Goal: Task Accomplishment & Management: Manage account settings

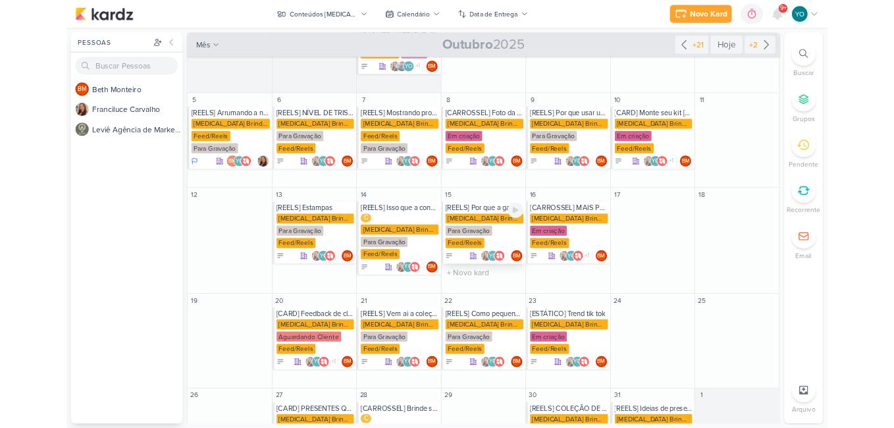
scroll to position [189, 0]
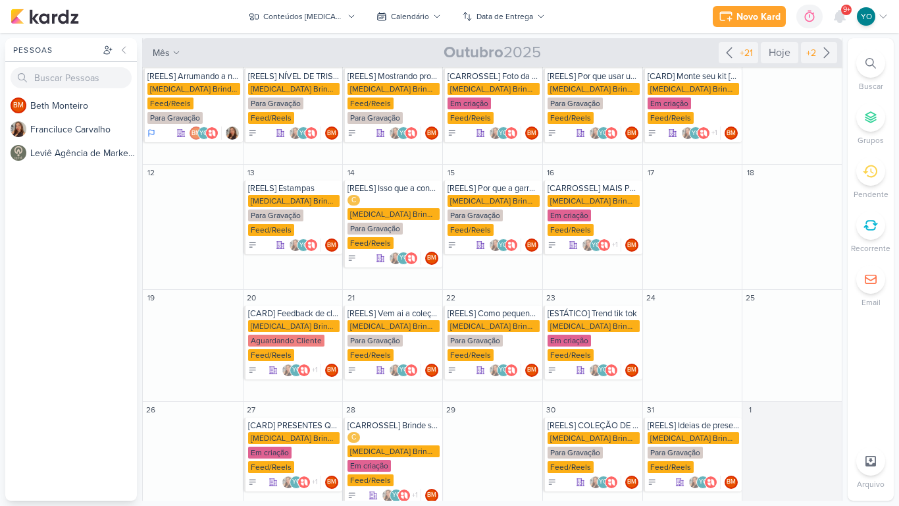
click at [631, 0] on div "Novo Kard Ctrl + k 0h0m Sessão desligada... Hoje 0h0m Semana 0h0m Mês 0h0m" at bounding box center [450, 16] width 878 height 33
click at [388, 320] on div "[MEDICAL_DATA] Brindes PF" at bounding box center [394, 326] width 92 height 12
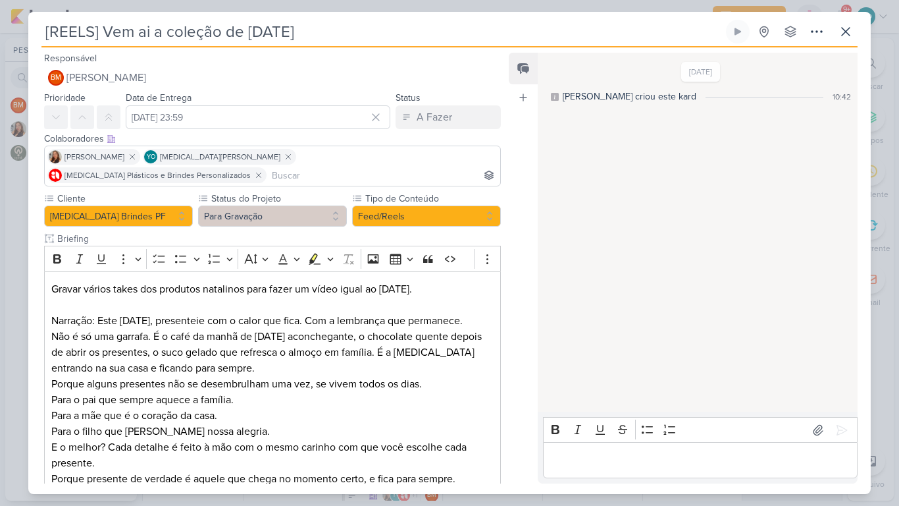
click at [506, 3] on div "[REELS] Vem ai a coleção de [DATE] Criado por [PERSON_NAME]" at bounding box center [449, 253] width 899 height 506
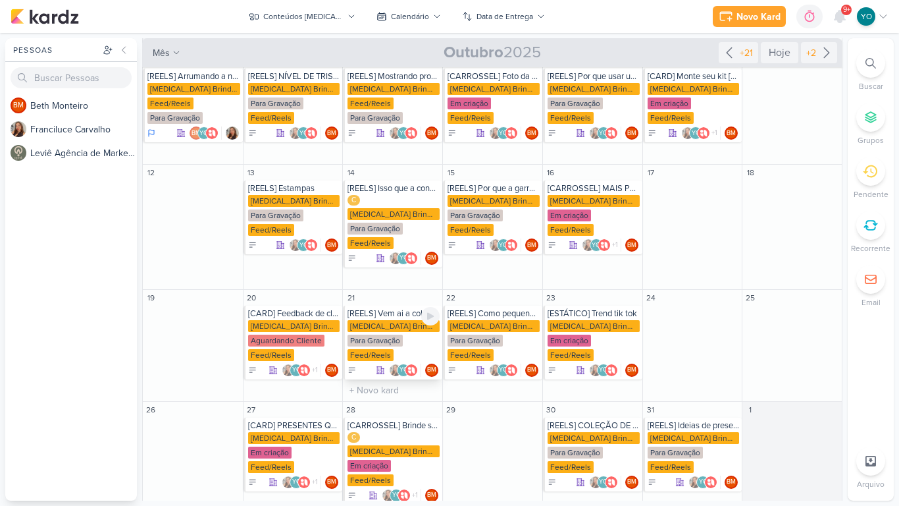
click at [395, 334] on div "Para Gravação" at bounding box center [375, 340] width 55 height 12
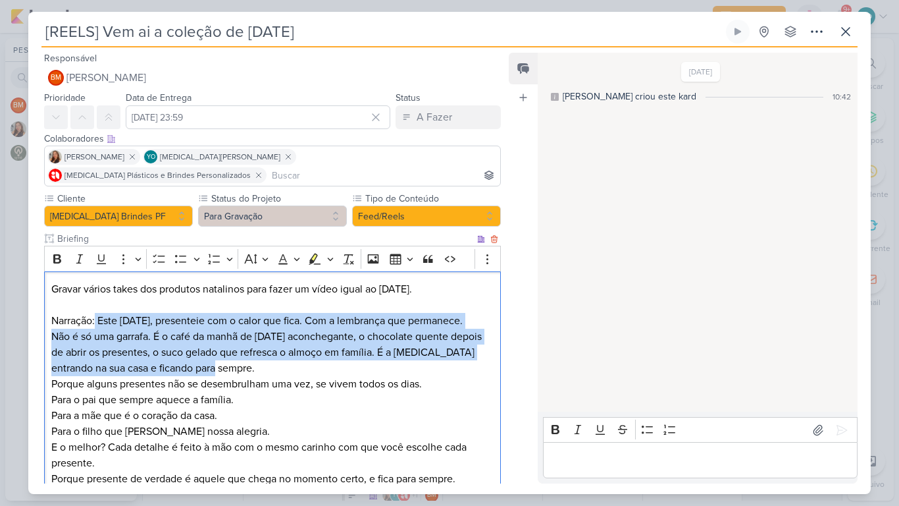
drag, startPoint x: 96, startPoint y: 301, endPoint x: 208, endPoint y: 357, distance: 124.8
click at [208, 357] on div "Gravar vários takes dos produtos natalinos para fazer um vídeo igual ao dia das…" at bounding box center [272, 392] width 457 height 242
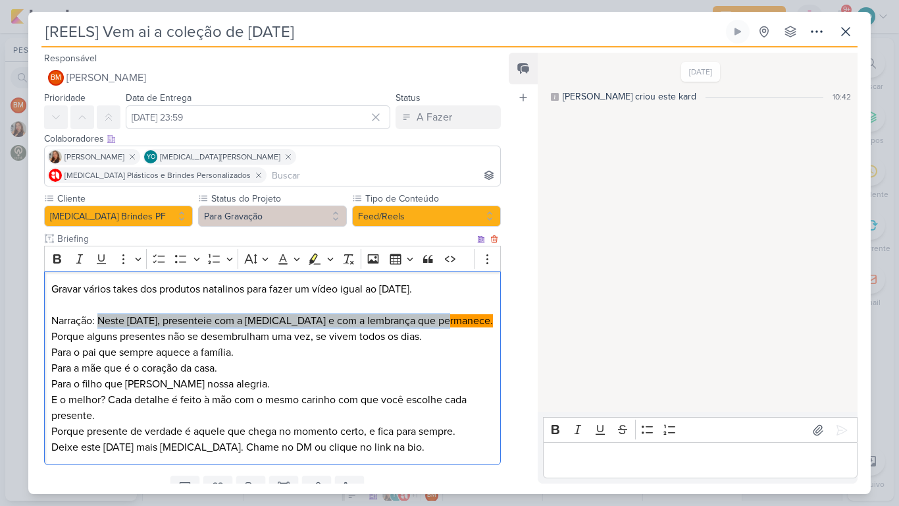
drag, startPoint x: 445, startPoint y: 303, endPoint x: 99, endPoint y: 304, distance: 345.6
click at [99, 313] on p "Narração: Neste Natal, presenteie com a Allegra e com a lembrança que permanece." at bounding box center [272, 321] width 442 height 16
click at [313, 252] on icon "Editor toolbar" at bounding box center [314, 258] width 13 height 13
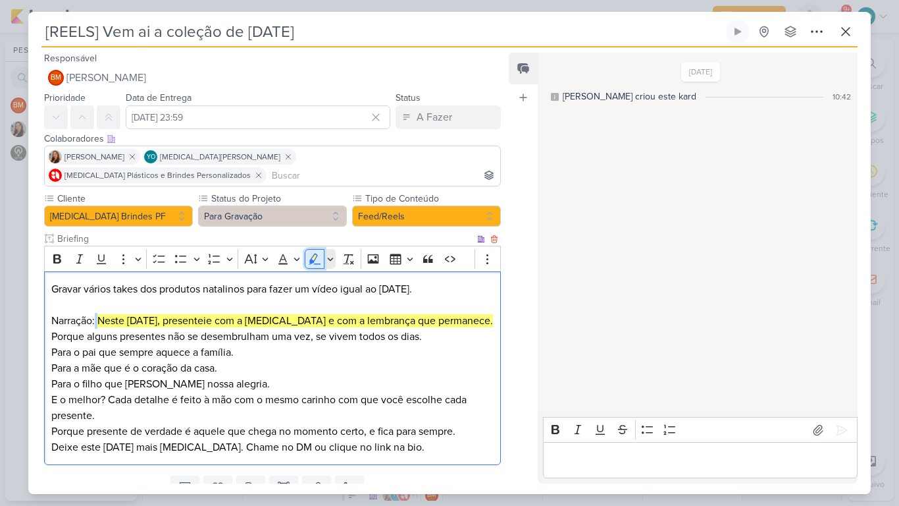
click at [315, 252] on icon "Editor toolbar" at bounding box center [314, 258] width 13 height 13
click at [331, 257] on icon "Editor toolbar" at bounding box center [330, 258] width 6 height 3
click at [321, 275] on icon "Text highlight toolbar" at bounding box center [322, 281] width 13 height 13
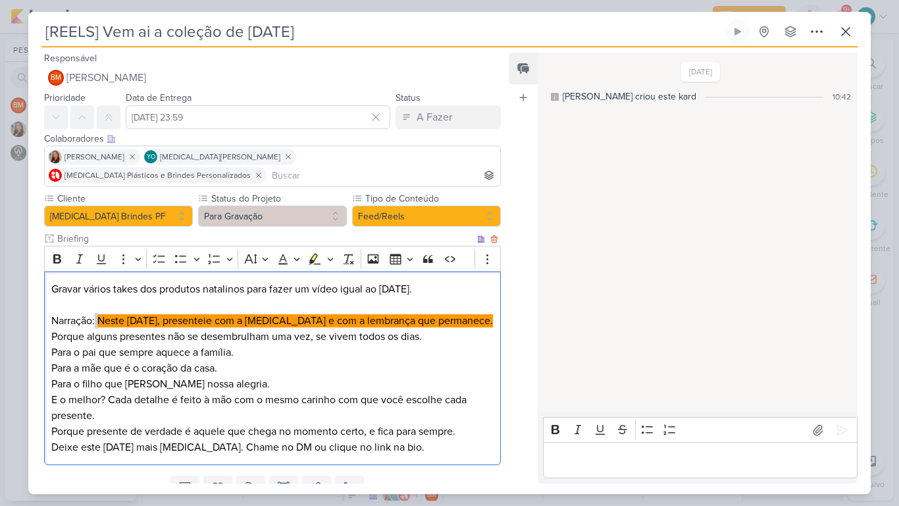
click at [450, 344] on p "Para o pai que sempre aquece a família. Para a mãe que é o coração da casa. Par…" at bounding box center [272, 367] width 442 height 47
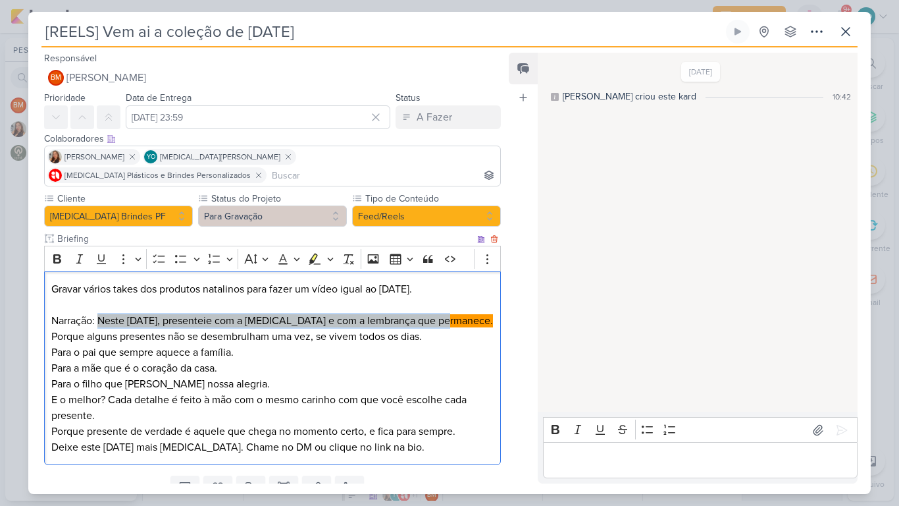
drag, startPoint x: 443, startPoint y: 302, endPoint x: 101, endPoint y: 306, distance: 342.3
click at [101, 313] on p "Narração: Neste Natal, presenteie com a Allegra e com a lembrança que permanece." at bounding box center [272, 321] width 442 height 16
click at [454, 0] on div "[REELS] Vem ai a coleção de natal Criado por Beth" at bounding box center [449, 253] width 899 height 506
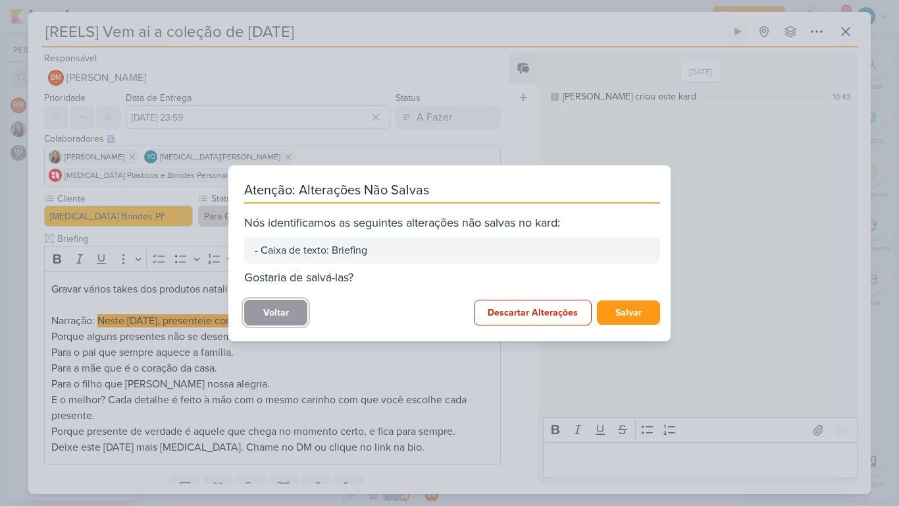
click at [288, 313] on button "Voltar" at bounding box center [275, 312] width 63 height 26
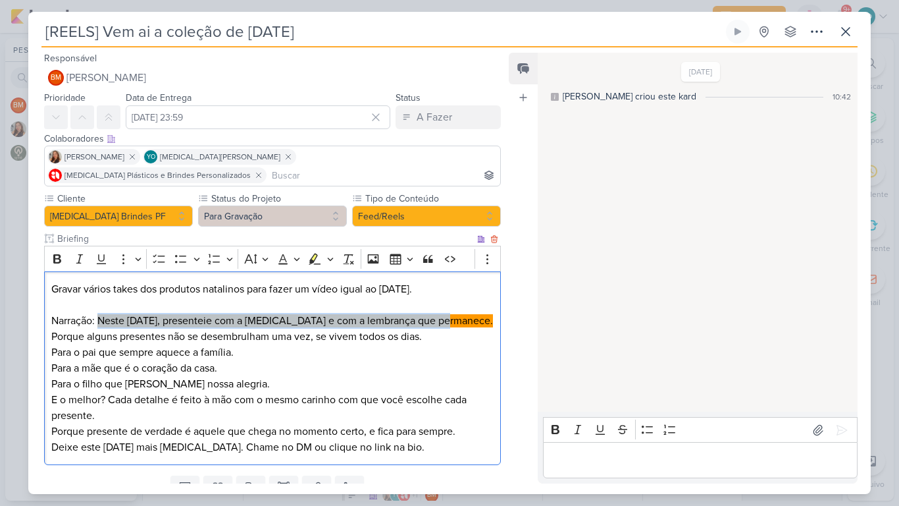
drag, startPoint x: 457, startPoint y: 307, endPoint x: 99, endPoint y: 298, distance: 358.2
click at [99, 313] on p "Narração: Neste Natal, presenteie com a Allegra e com a lembrança que permanece." at bounding box center [272, 321] width 442 height 16
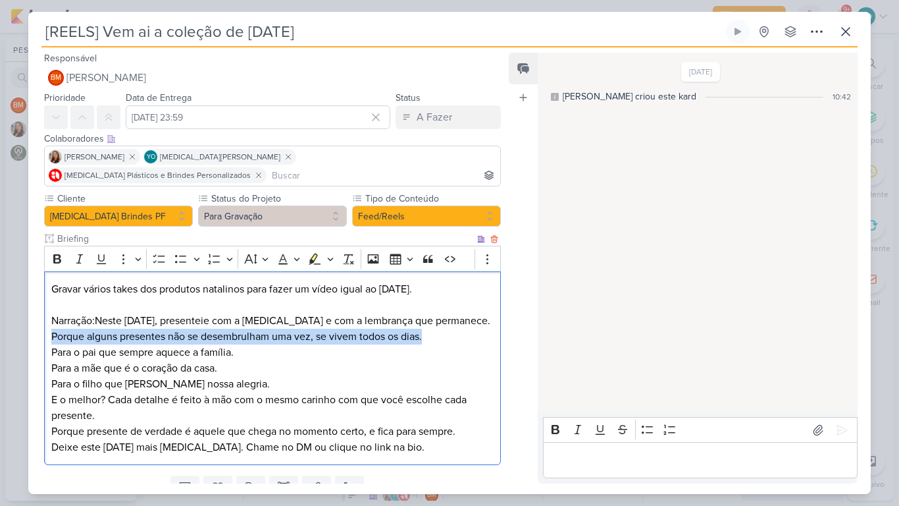
drag, startPoint x: 431, startPoint y: 319, endPoint x: 47, endPoint y: 318, distance: 384.4
click at [47, 318] on div "Gravar vários takes dos produtos natalinos para fazer um vídeo igual ao dia das…" at bounding box center [272, 368] width 457 height 194
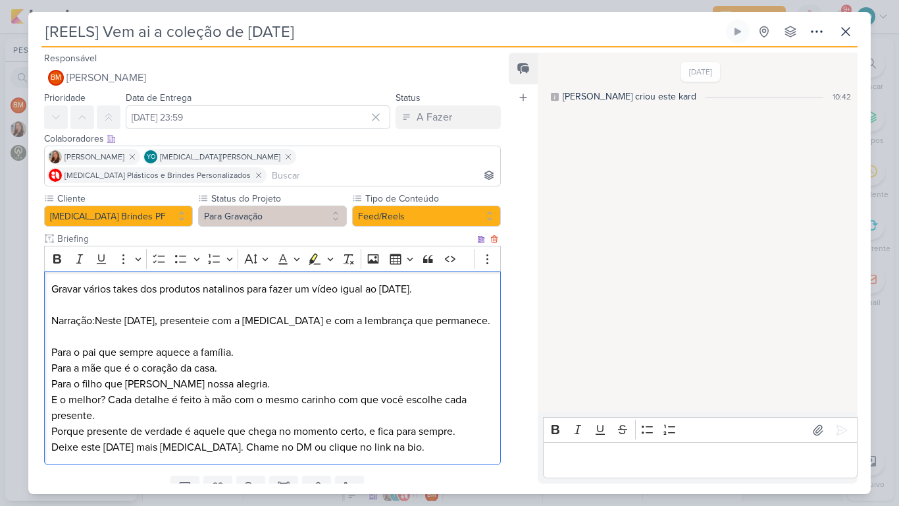
click at [247, 366] on p "Para o pai que sempre aquece a família. Para a mãe que é o coração da casa. Par…" at bounding box center [272, 367] width 442 height 47
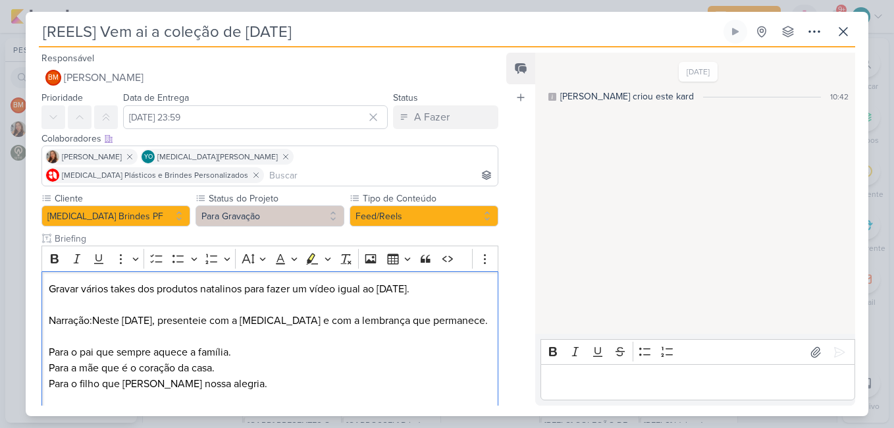
click at [669, 381] on p "Editor editing area: main" at bounding box center [697, 383] width 301 height 16
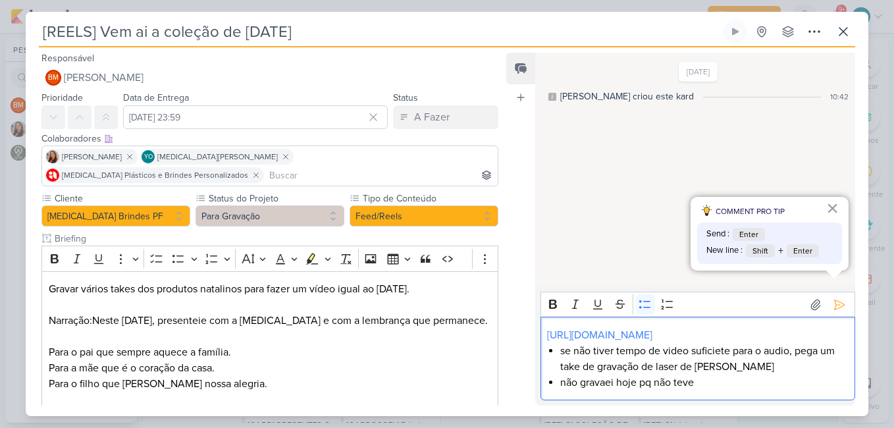
click at [608, 383] on li "não gravaei hoje pq não teve" at bounding box center [704, 383] width 288 height 16
click at [701, 383] on li "não gravei hoje pq não teve" at bounding box center [704, 383] width 288 height 16
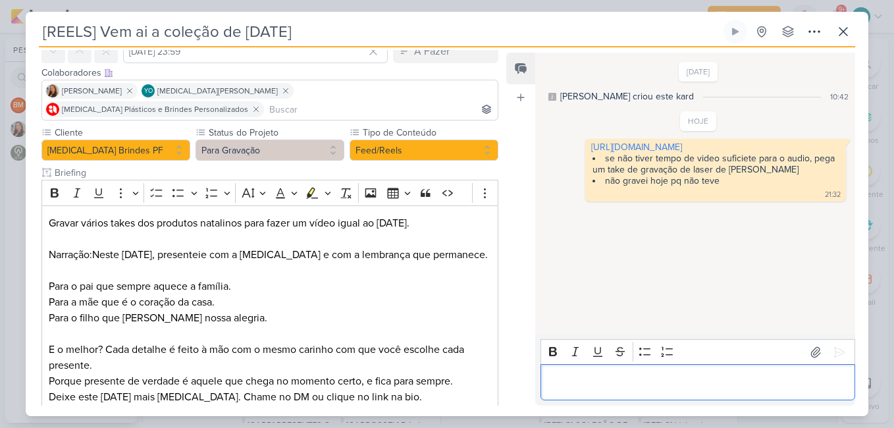
scroll to position [130, 0]
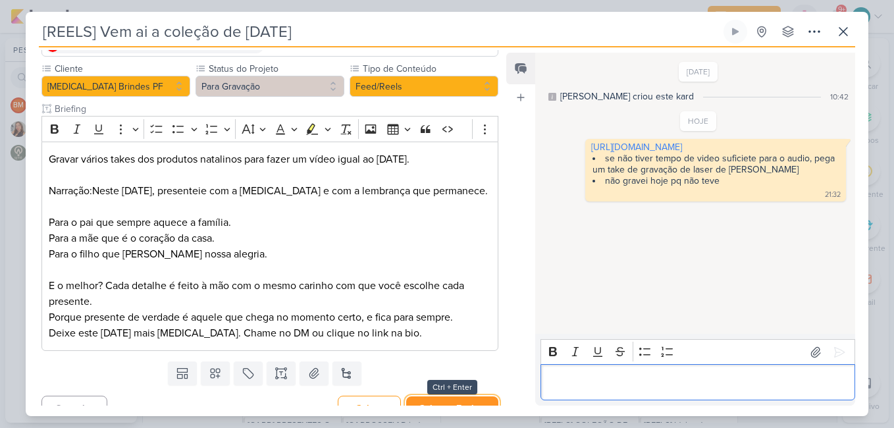
click at [468, 396] on button "Salvar e Fechar" at bounding box center [452, 408] width 92 height 24
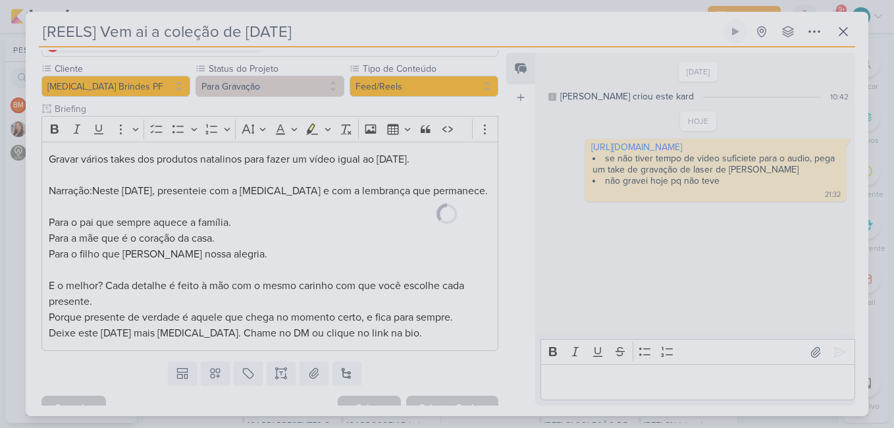
scroll to position [0, 0]
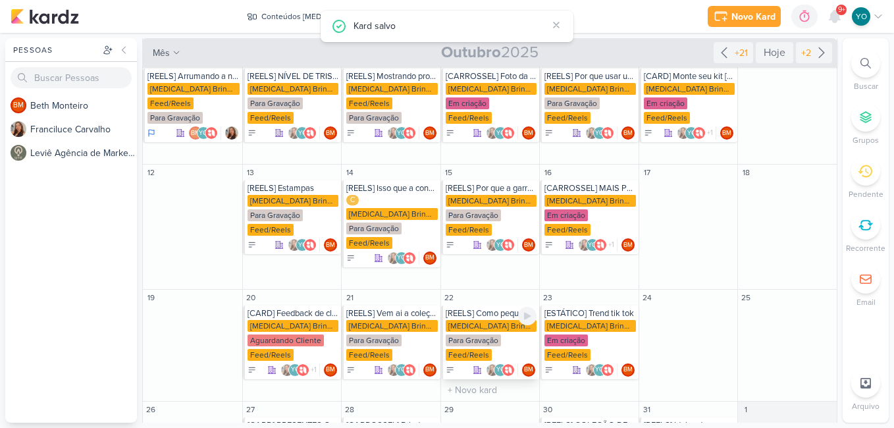
click at [487, 321] on div "Allegra Brindes PF Para Gravação Feed/Reels" at bounding box center [491, 341] width 91 height 42
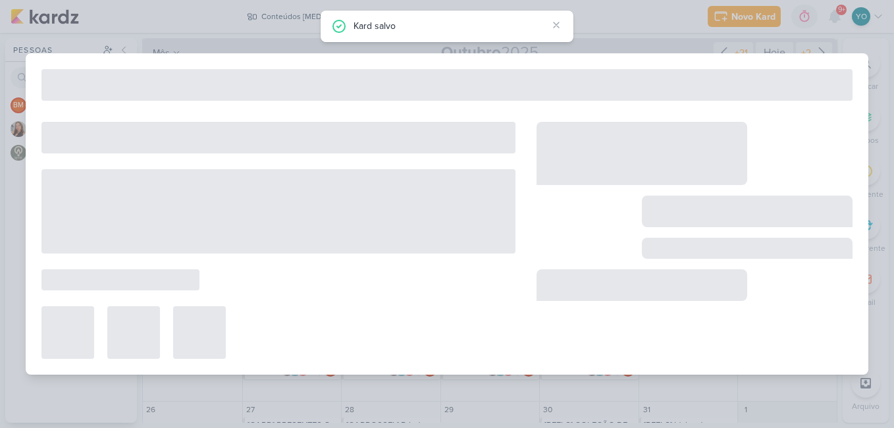
type input "[REELS] Como pequenos hábitos mudam sua rotina"
type input "22 de outubro de 2025 às 23:59"
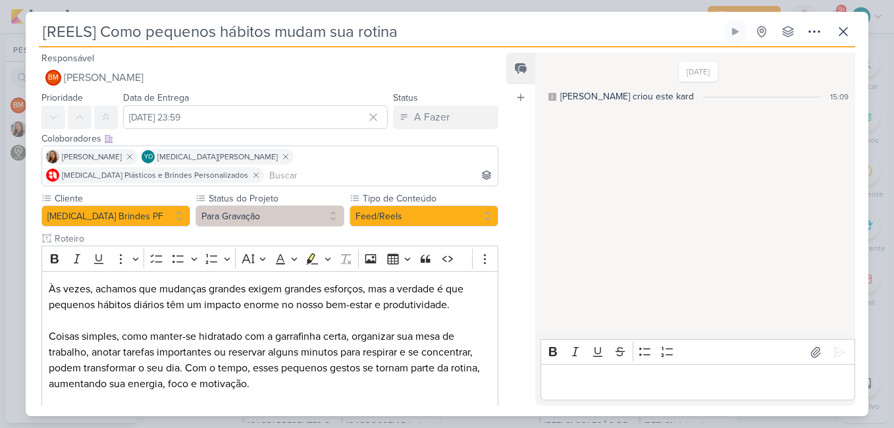
click at [604, 377] on p "Editor editing area: main" at bounding box center [697, 383] width 301 height 16
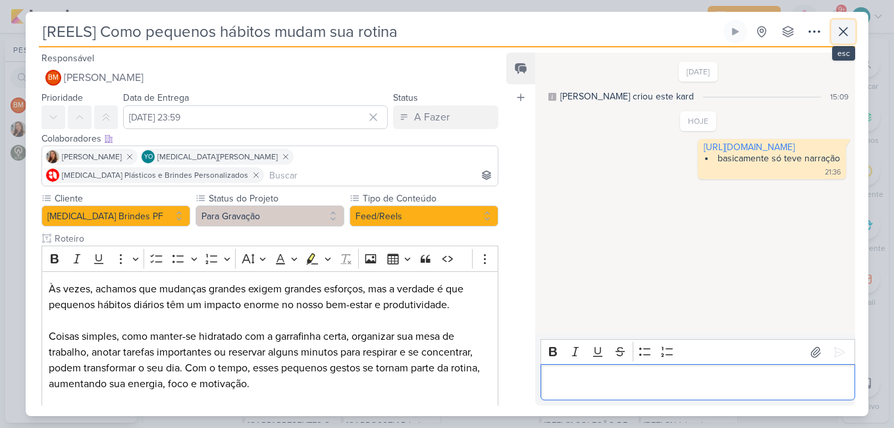
click at [845, 37] on icon at bounding box center [843, 32] width 16 height 16
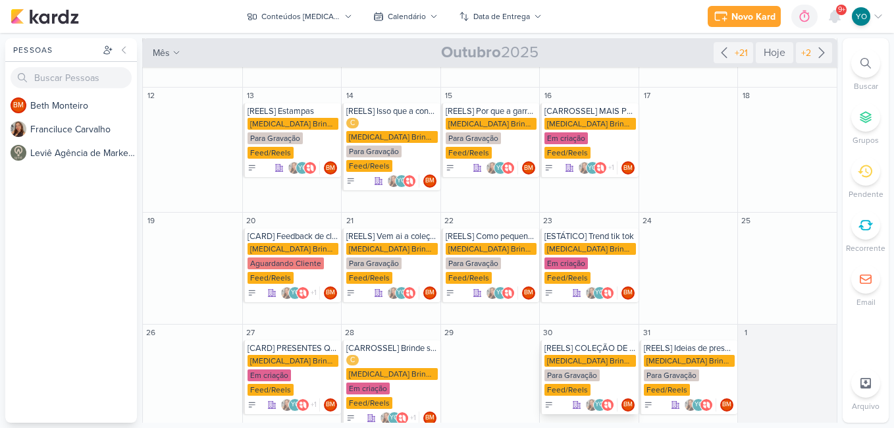
scroll to position [267, 0]
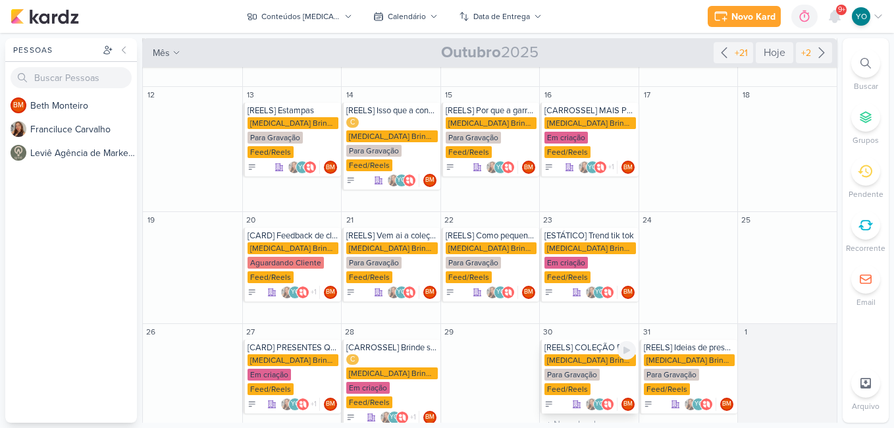
click at [590, 369] on div "Para Gravação" at bounding box center [571, 375] width 55 height 12
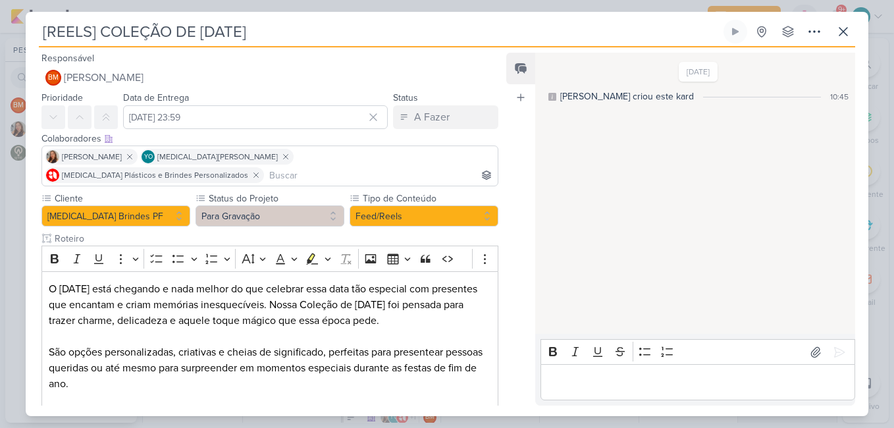
click at [660, 386] on p "Editor editing area: main" at bounding box center [697, 383] width 301 height 16
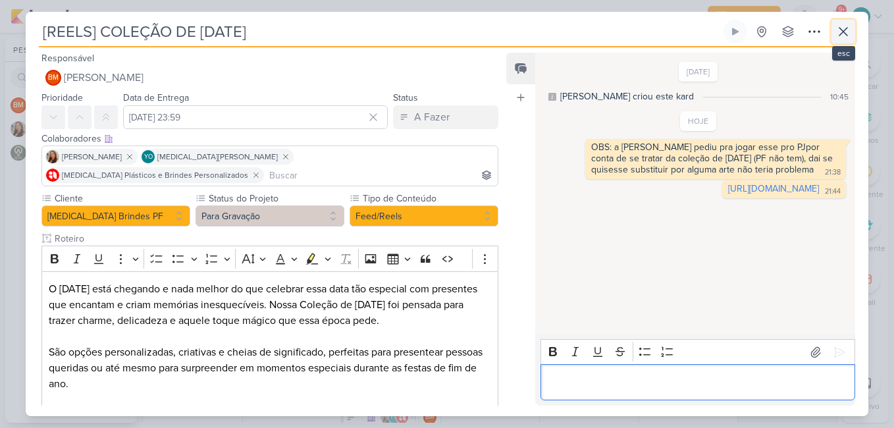
click at [849, 34] on icon at bounding box center [843, 32] width 16 height 16
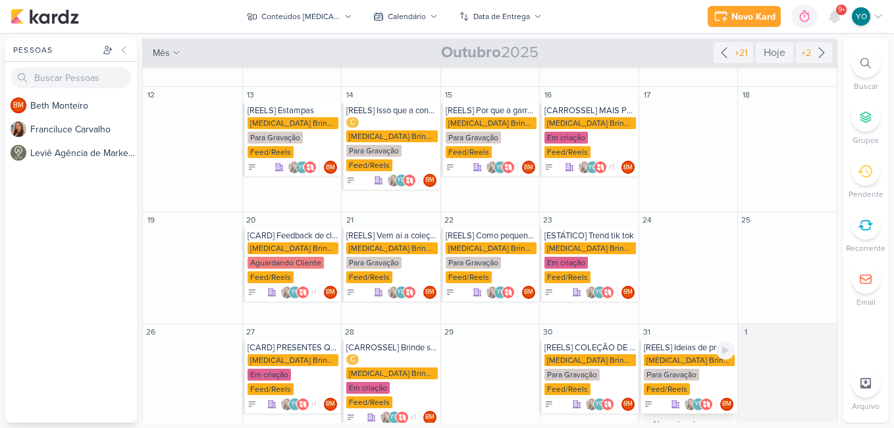
click at [683, 369] on div "Para Gravação" at bounding box center [671, 375] width 55 height 12
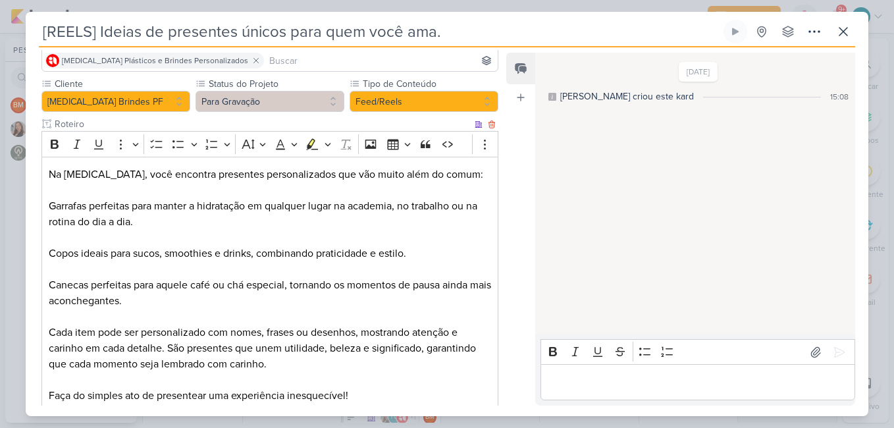
scroll to position [132, 0]
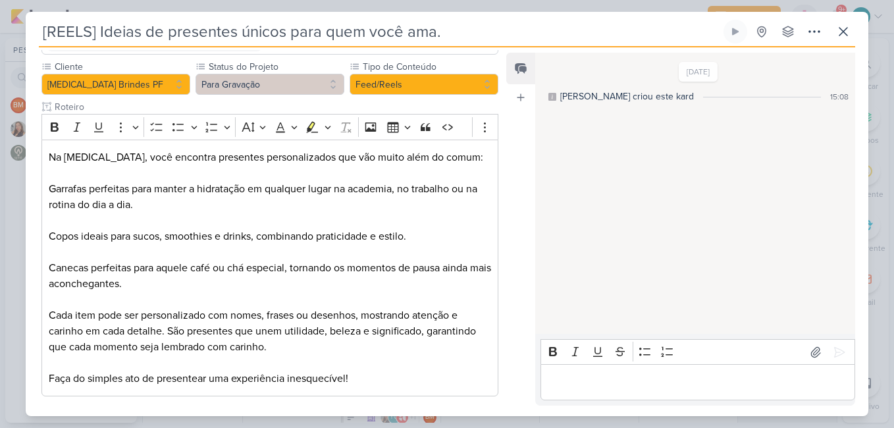
click at [695, 386] on p "Editor editing area: main" at bounding box center [697, 383] width 301 height 16
click at [854, 37] on button at bounding box center [843, 32] width 24 height 24
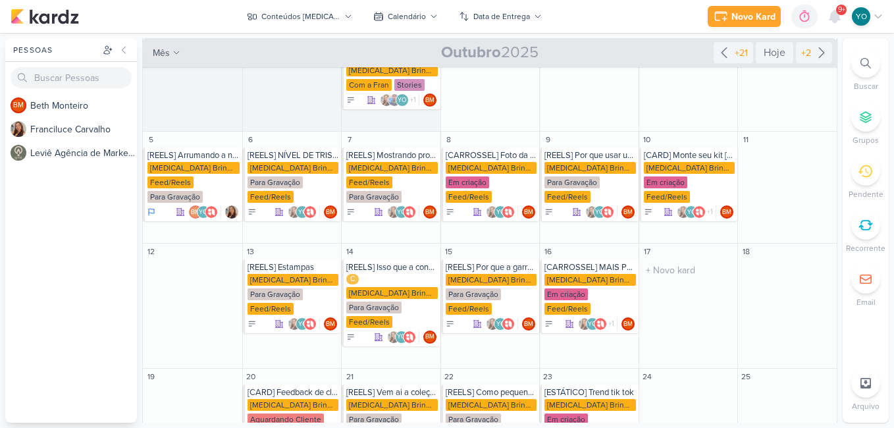
scroll to position [3, 0]
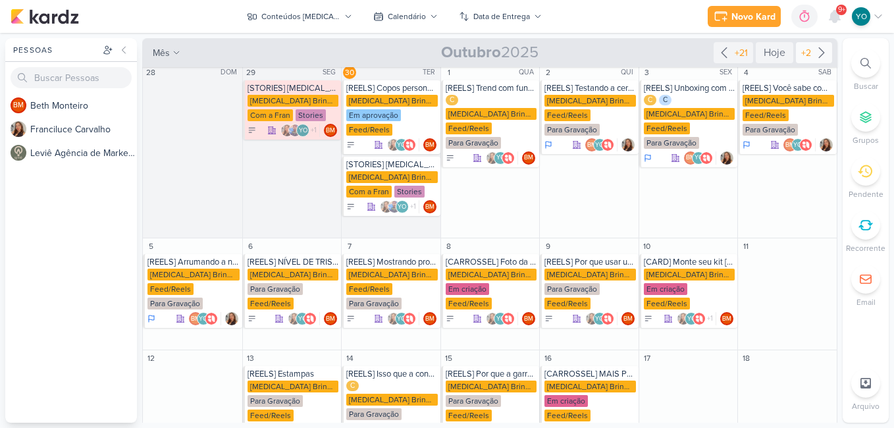
click at [814, 53] on icon at bounding box center [822, 53] width 16 height 16
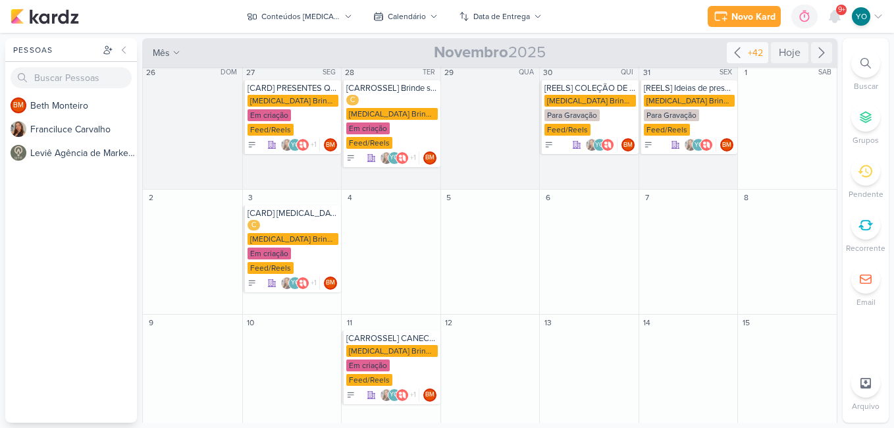
click at [729, 53] on icon at bounding box center [737, 53] width 16 height 16
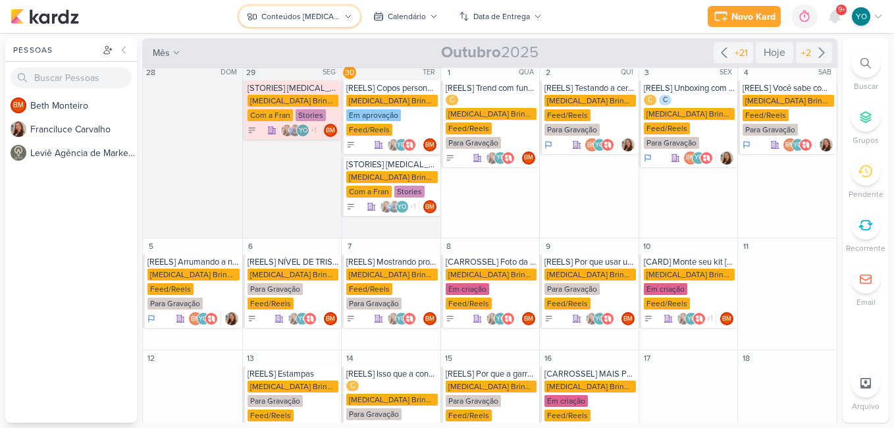
click at [326, 16] on div "Conteúdos [MEDICAL_DATA] Brindes PF" at bounding box center [300, 17] width 79 height 12
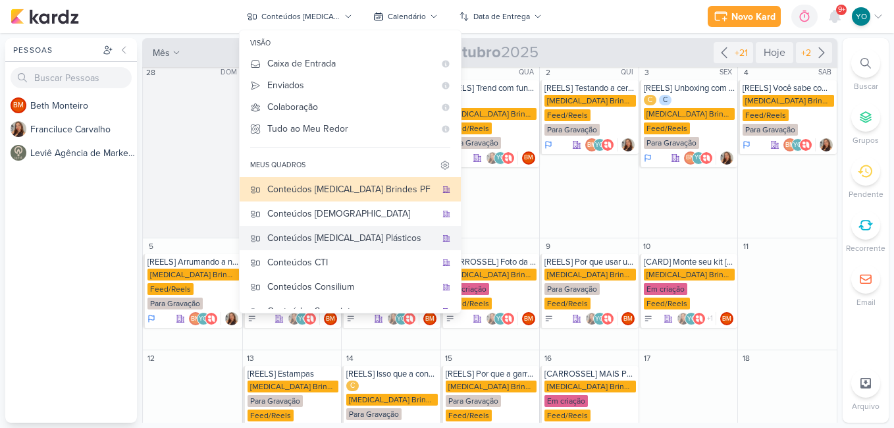
click at [357, 232] on div "Conteúdos [MEDICAL_DATA] Plásticos" at bounding box center [351, 238] width 169 height 14
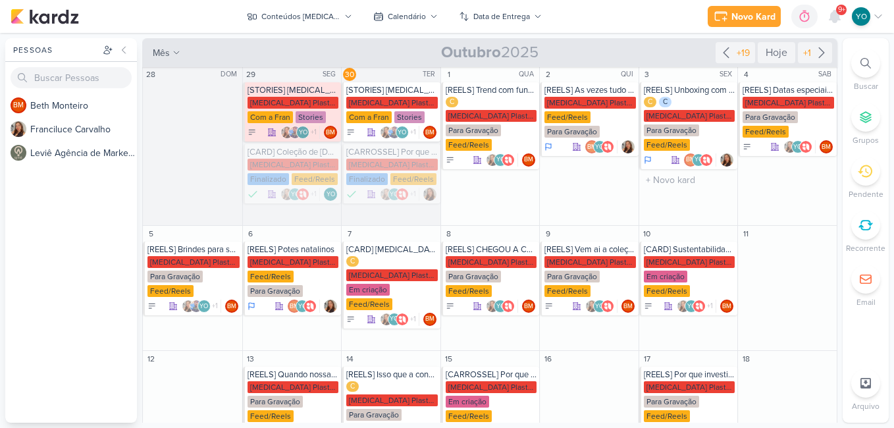
scroll to position [0, 0]
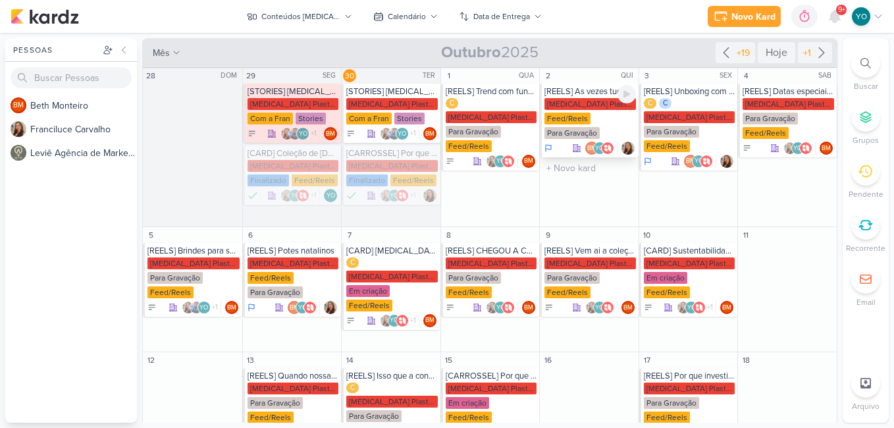
click at [598, 117] on div "[MEDICAL_DATA] Plasticos PJ Feed/Reels Para Gravação" at bounding box center [589, 119] width 91 height 42
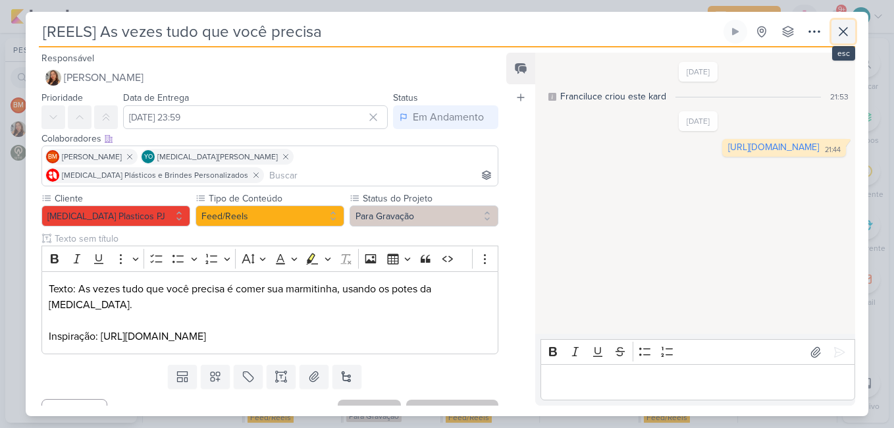
click at [847, 38] on icon at bounding box center [843, 32] width 16 height 16
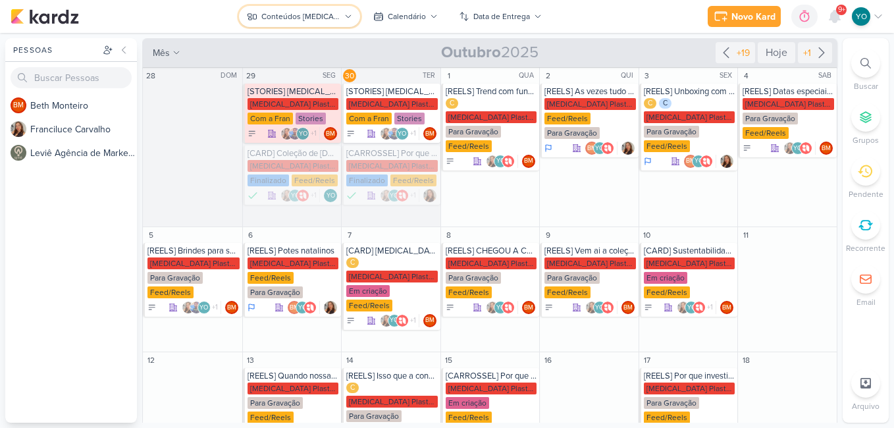
click at [296, 16] on div "Conteúdos [MEDICAL_DATA] Plásticos" at bounding box center [300, 17] width 79 height 12
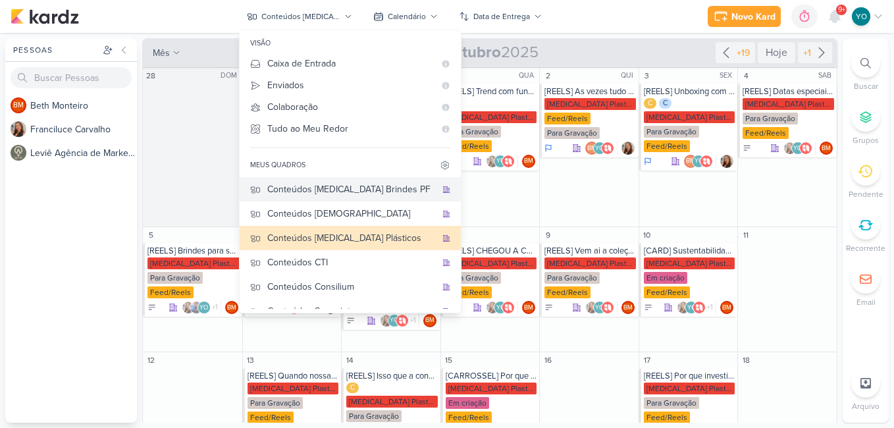
click at [349, 182] on div "Conteúdos [MEDICAL_DATA] Brindes PF" at bounding box center [351, 189] width 169 height 14
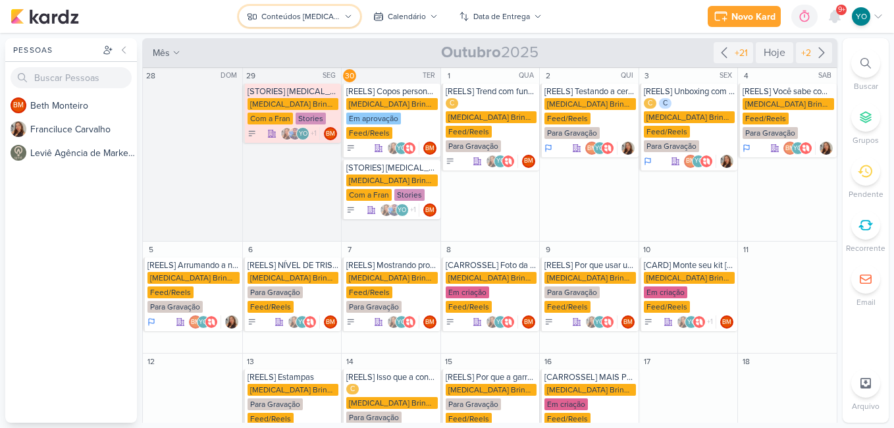
click at [330, 14] on div "Conteúdos [MEDICAL_DATA] Brindes PF" at bounding box center [300, 17] width 79 height 12
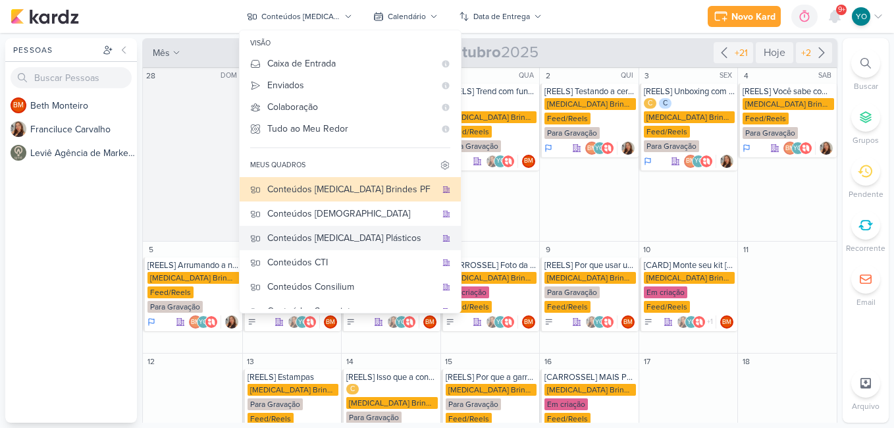
click at [351, 239] on div "Conteúdos [MEDICAL_DATA] Plásticos" at bounding box center [351, 238] width 169 height 14
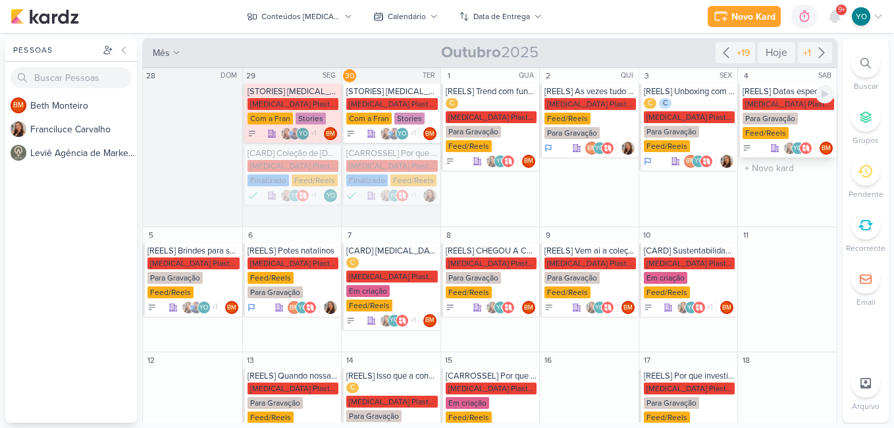
click at [767, 117] on div "Para Gravação" at bounding box center [769, 119] width 55 height 12
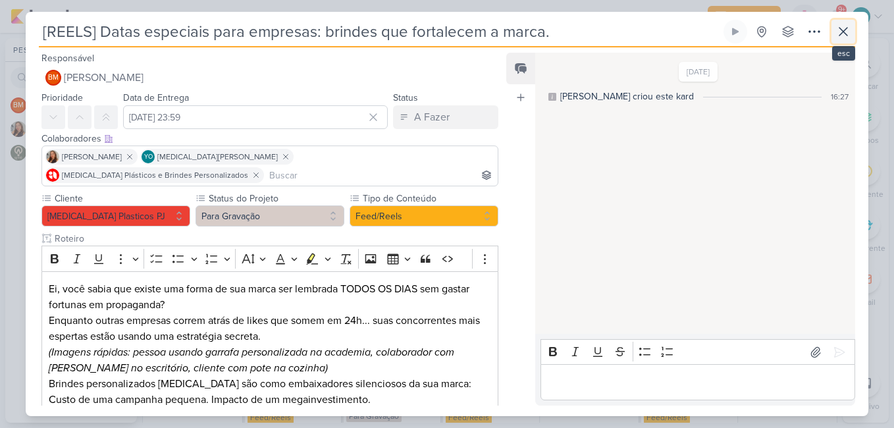
click at [835, 31] on icon at bounding box center [843, 32] width 16 height 16
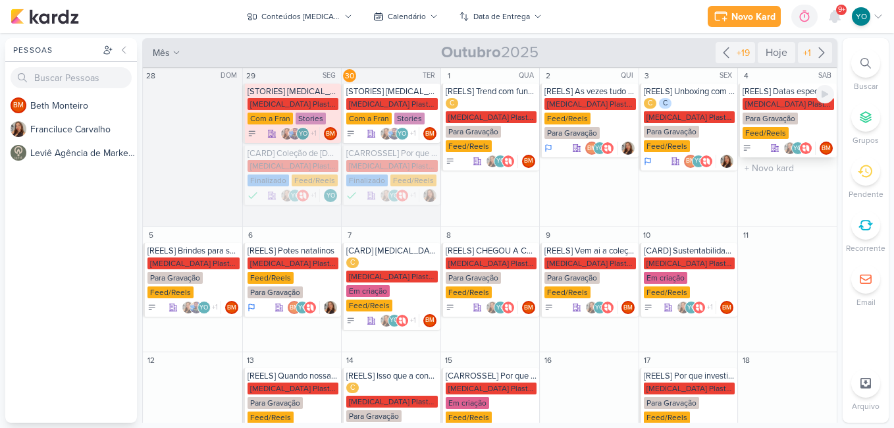
click at [775, 115] on div "Para Gravação" at bounding box center [769, 119] width 55 height 12
click at [789, 121] on div "Para Gravação" at bounding box center [769, 119] width 55 height 12
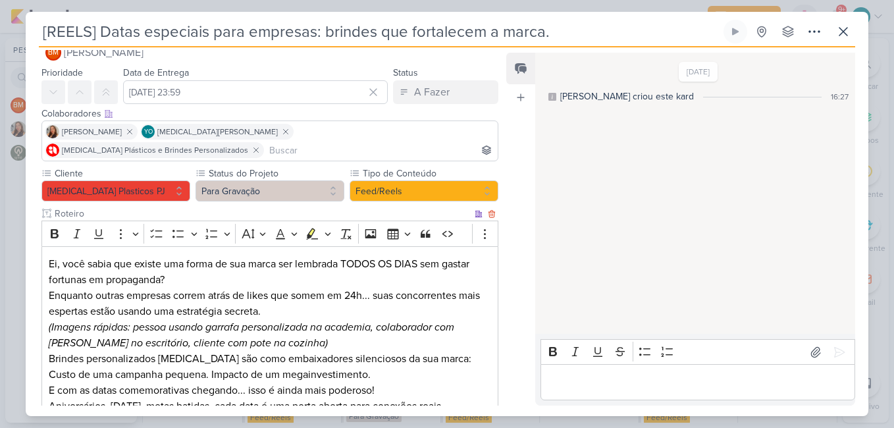
scroll to position [66, 0]
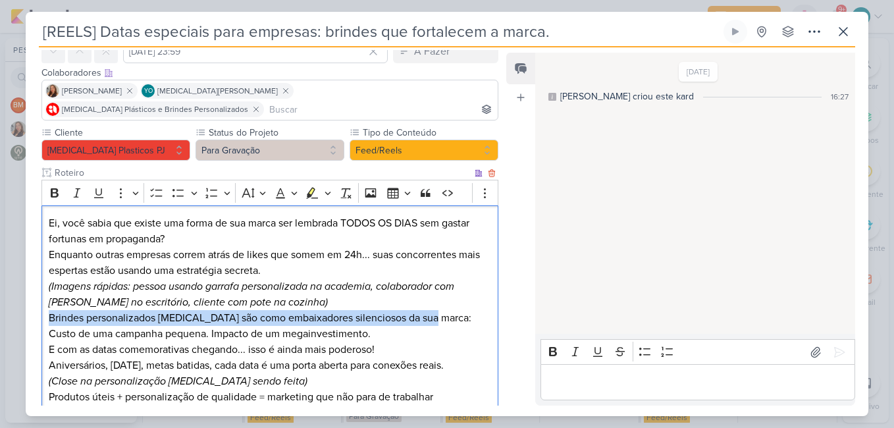
drag, startPoint x: 430, startPoint y: 301, endPoint x: 48, endPoint y: 299, distance: 382.4
click at [49, 310] on p "Brindes personalizados [MEDICAL_DATA] são como embaixadores silenciosos da sua …" at bounding box center [270, 318] width 442 height 16
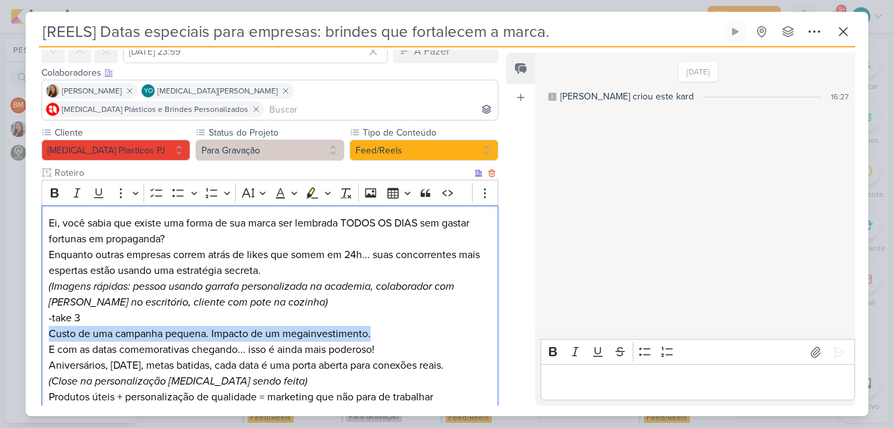
drag, startPoint x: 376, startPoint y: 315, endPoint x: 43, endPoint y: 320, distance: 332.4
click at [43, 320] on div "Ei, você sabia que existe uma forma de sua marca ser lembrada TODOS OS DIAS sem…" at bounding box center [269, 333] width 457 height 257
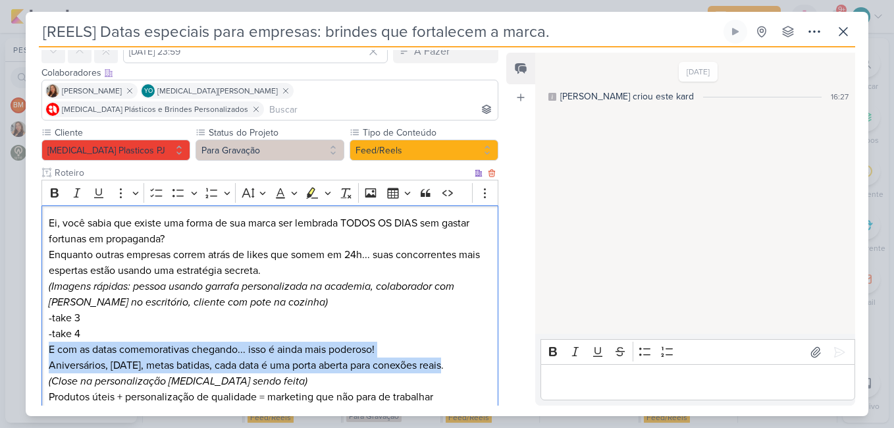
drag, startPoint x: 447, startPoint y: 340, endPoint x: 45, endPoint y: 329, distance: 401.7
click at [45, 329] on div "Ei, você sabia que existe uma forma de sua marca ser lembrada TODOS OS DIAS sem…" at bounding box center [269, 333] width 457 height 257
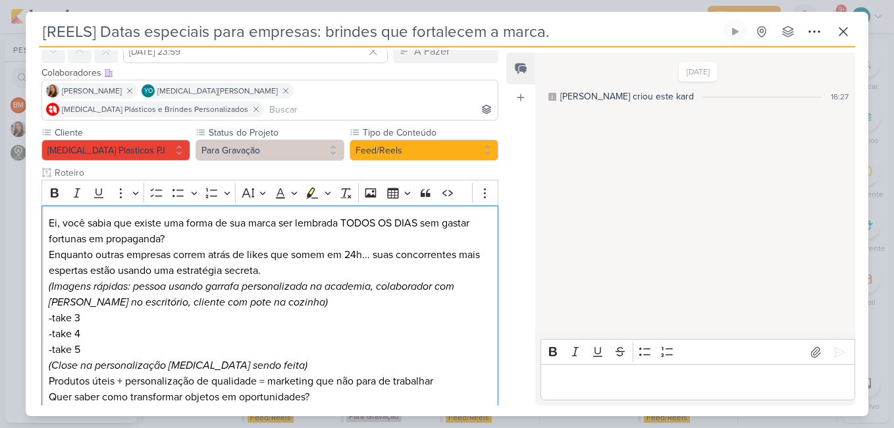
click at [662, 382] on p "Editor editing area: main" at bounding box center [697, 383] width 301 height 16
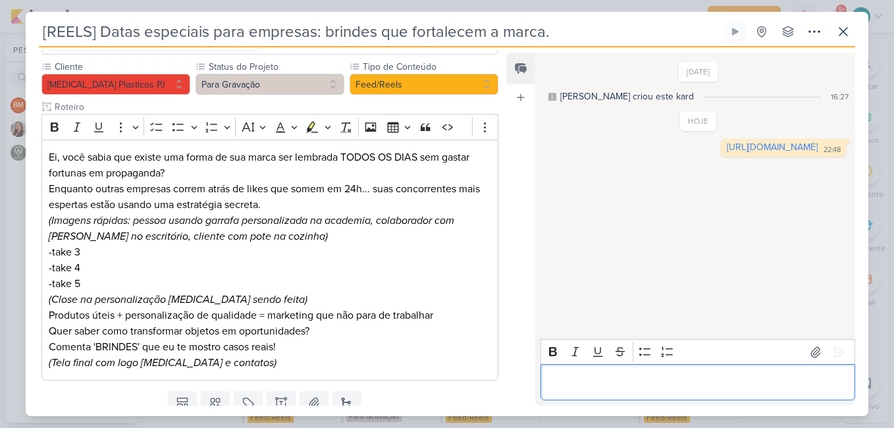
scroll to position [161, 0]
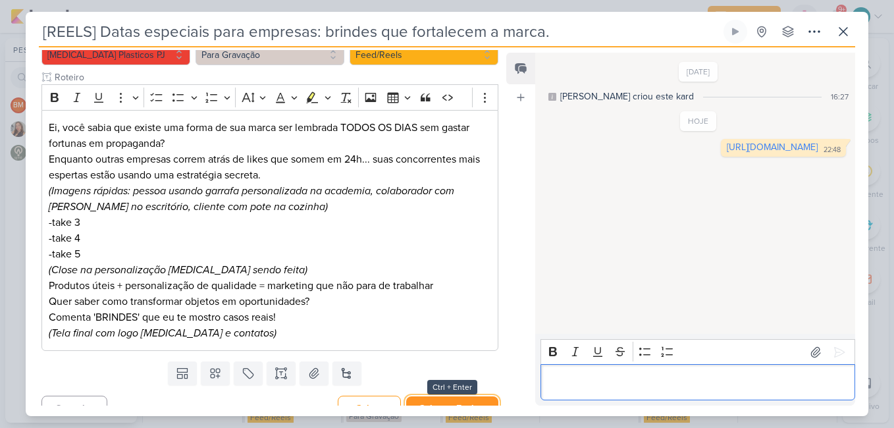
click at [467, 396] on button "Salvar e Fechar" at bounding box center [452, 408] width 92 height 24
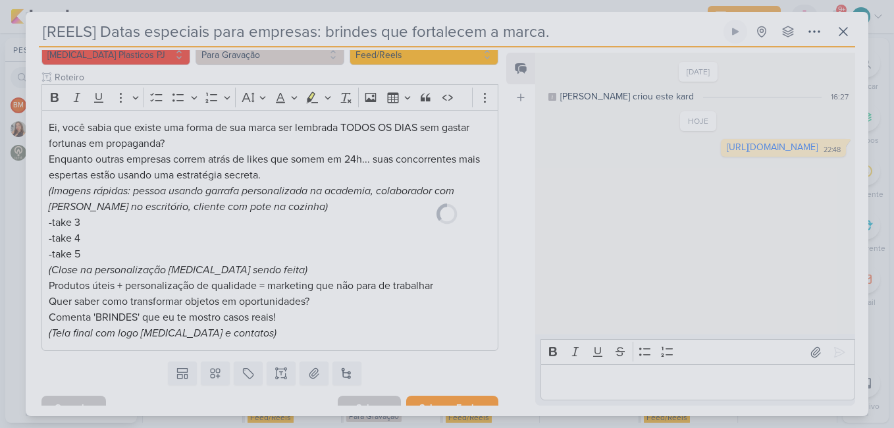
scroll to position [0, 0]
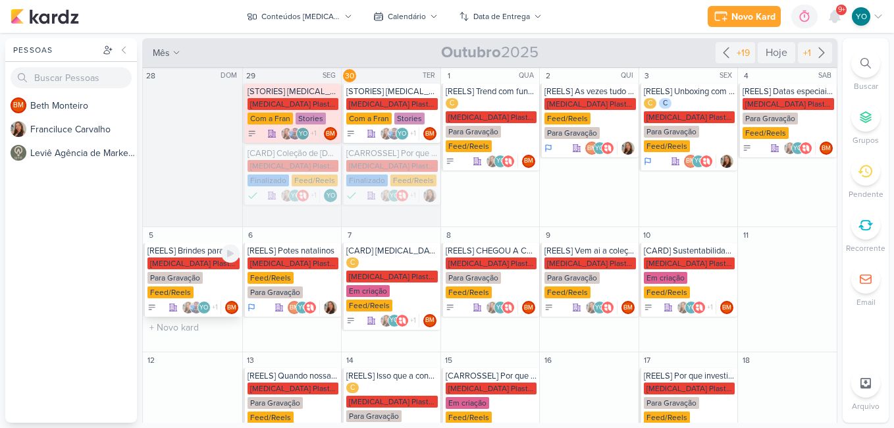
click at [205, 281] on div "[MEDICAL_DATA] Plasticos PJ Para Gravação Feed/Reels" at bounding box center [193, 278] width 92 height 42
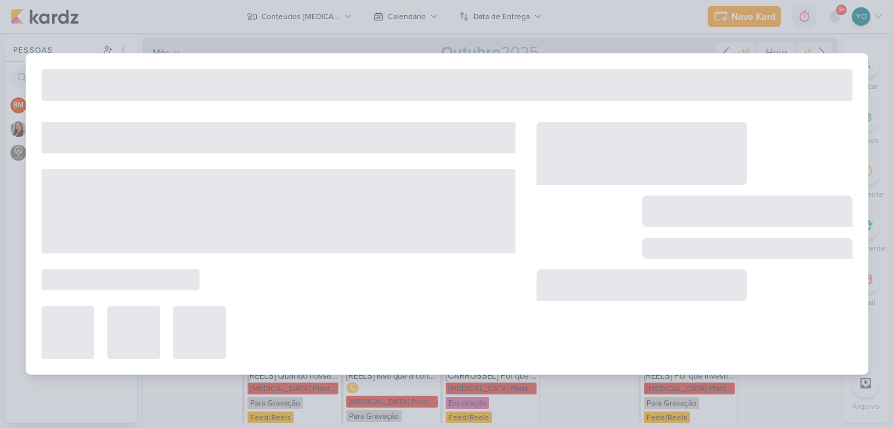
type input "[REELS] Brindes para sua loja por menos de R$ 5,00"
type input "[DATE] 23:59"
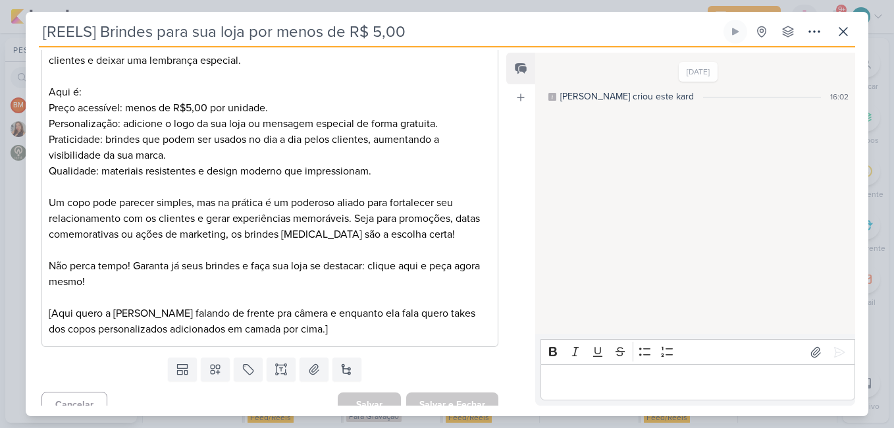
scroll to position [263, 0]
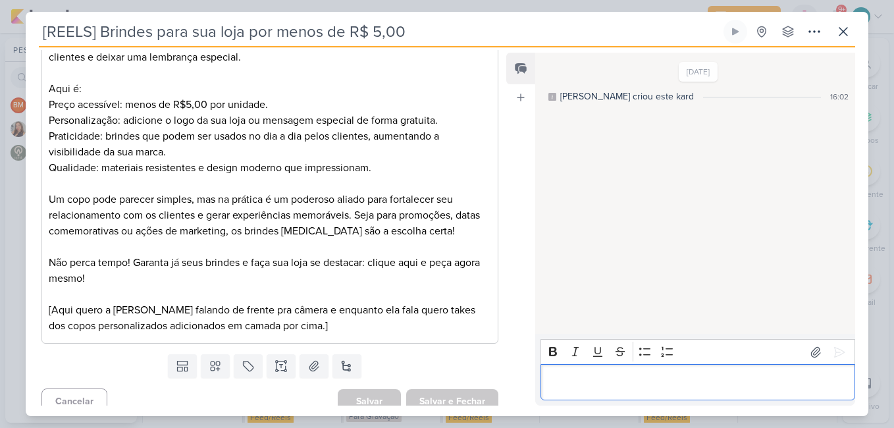
click at [665, 380] on p "Editor editing area: main" at bounding box center [697, 383] width 301 height 16
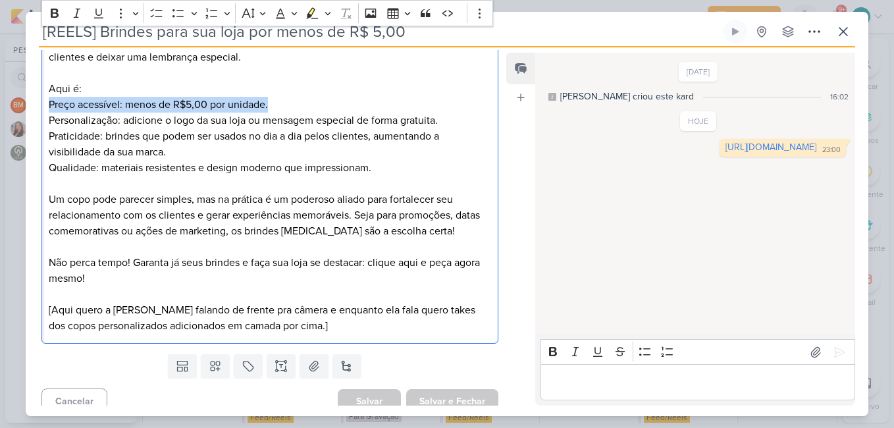
drag, startPoint x: 279, startPoint y: 107, endPoint x: 36, endPoint y: 105, distance: 242.9
click at [36, 105] on div "Cliente [MEDICAL_DATA] Plasticos PJ Status do Projeto" at bounding box center [265, 138] width 478 height 421
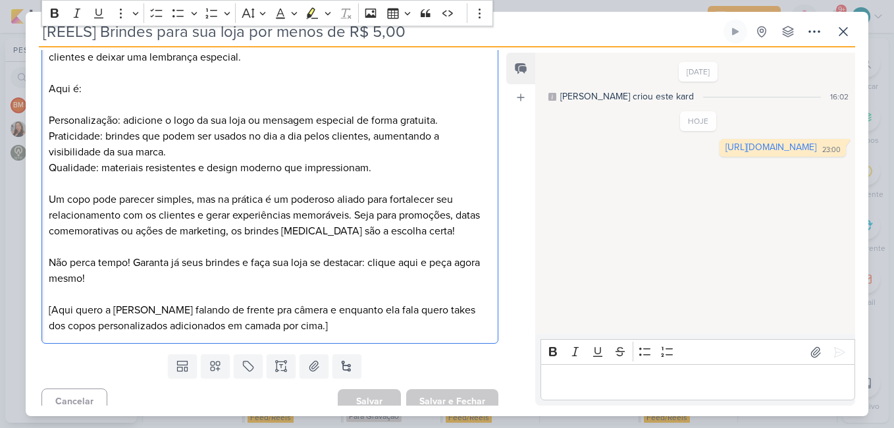
scroll to position [259, 0]
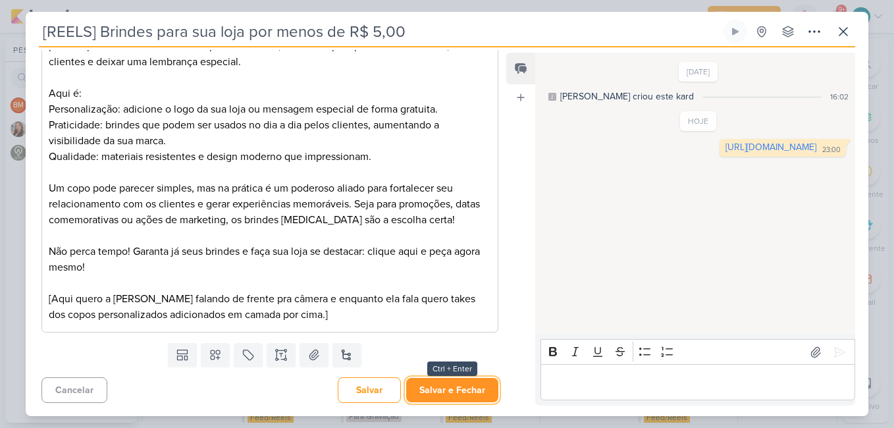
click at [436, 394] on button "Salvar e Fechar" at bounding box center [452, 390] width 92 height 24
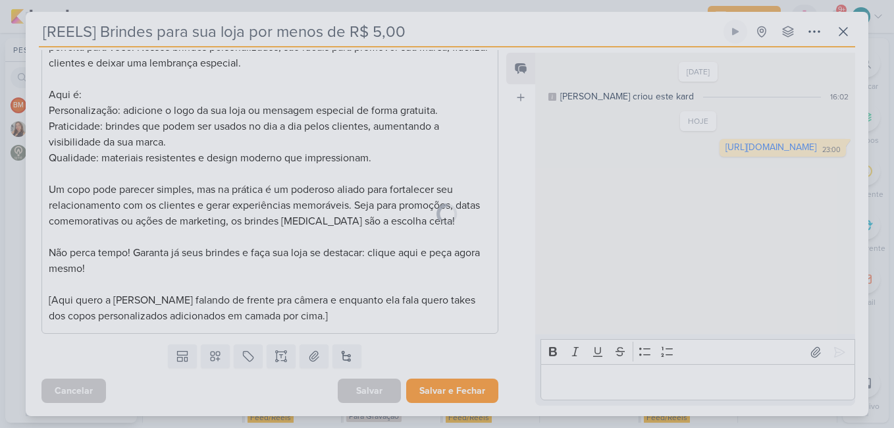
scroll to position [257, 0]
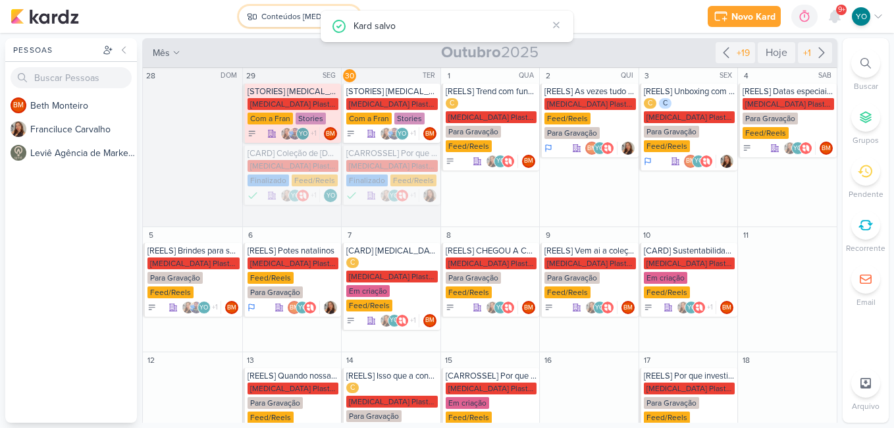
click at [286, 18] on div "Conteúdos [MEDICAL_DATA] Plásticos" at bounding box center [300, 17] width 79 height 12
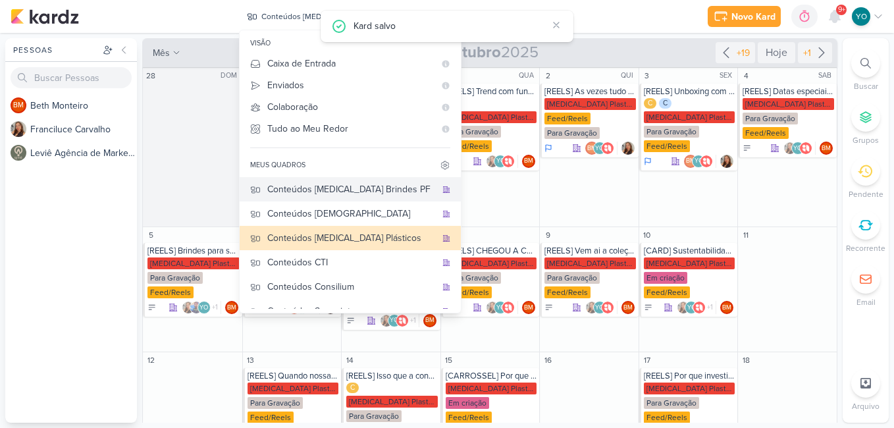
click at [334, 194] on div "Conteúdos [MEDICAL_DATA] Brindes PF" at bounding box center [351, 189] width 169 height 14
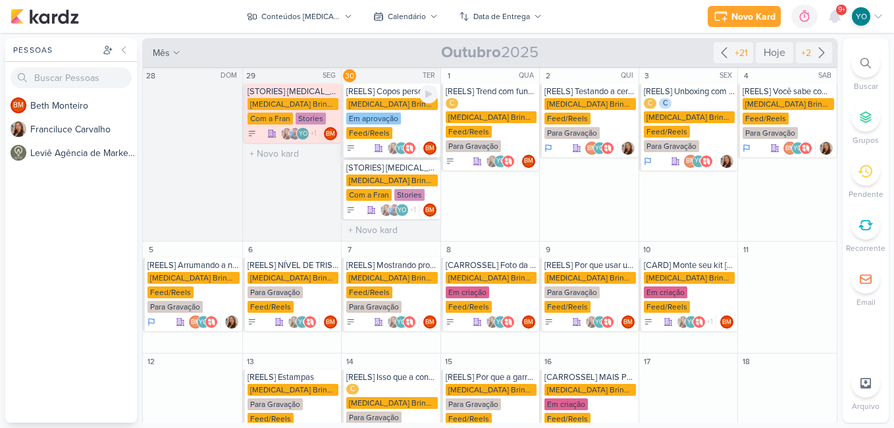
click at [387, 111] on div "[MEDICAL_DATA] Brindes PF Em aprovação Feed/Reels" at bounding box center [391, 119] width 91 height 42
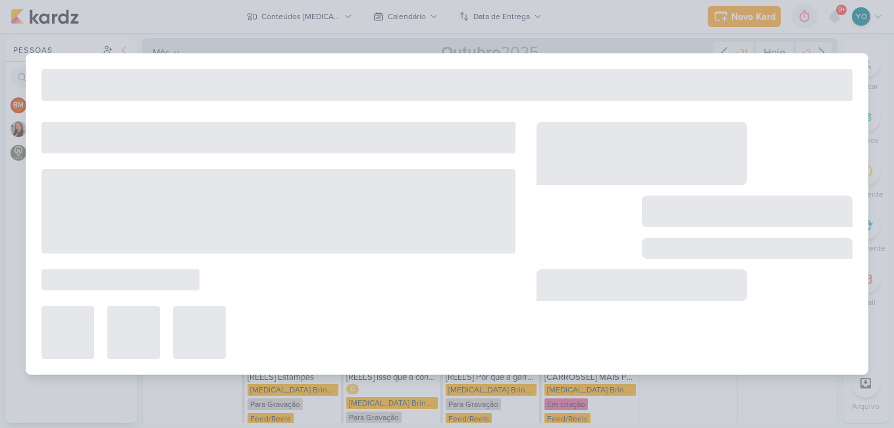
type input "[REELS] Copos personalizados"
type input "[DATE] 23:59"
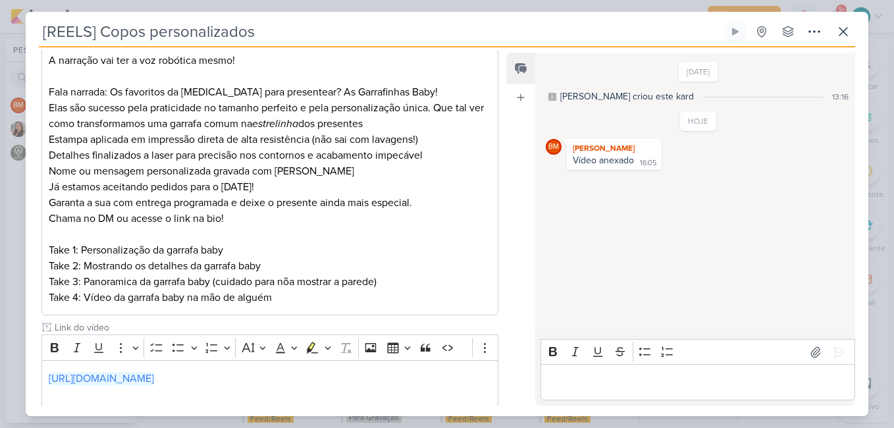
scroll to position [263, 0]
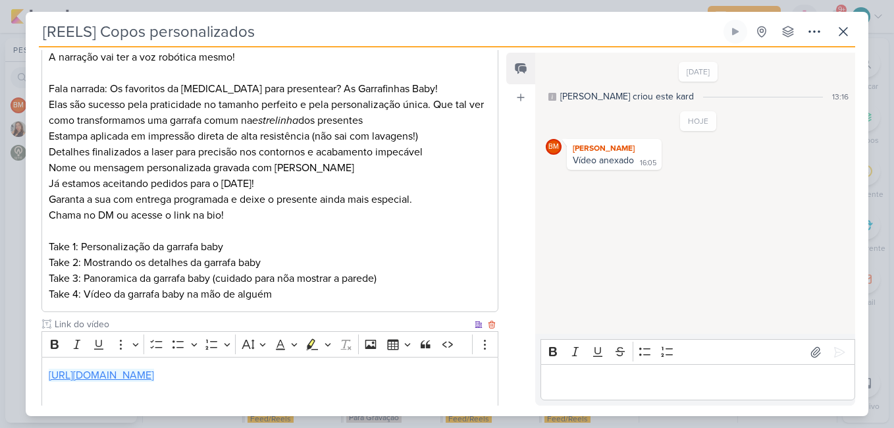
click at [154, 369] on link "[URL][DOMAIN_NAME]" at bounding box center [101, 375] width 105 height 13
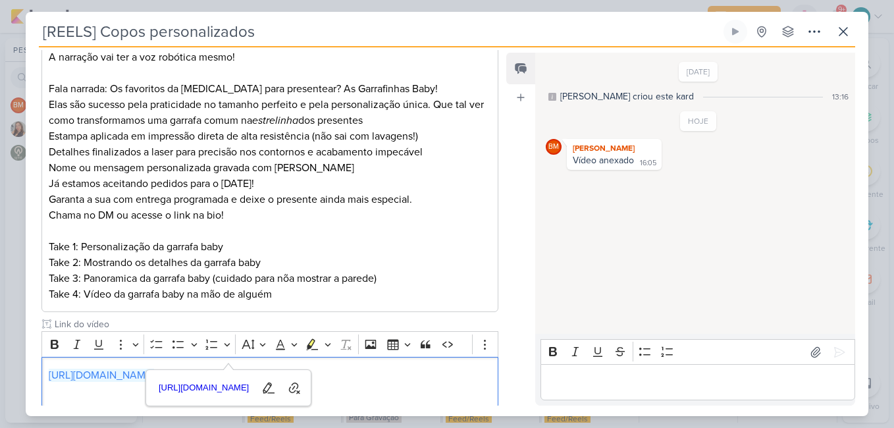
click at [606, 257] on div "[DATE] [PERSON_NAME] criou este kard 13:16 HOJE BM 16:05" at bounding box center [694, 194] width 319 height 280
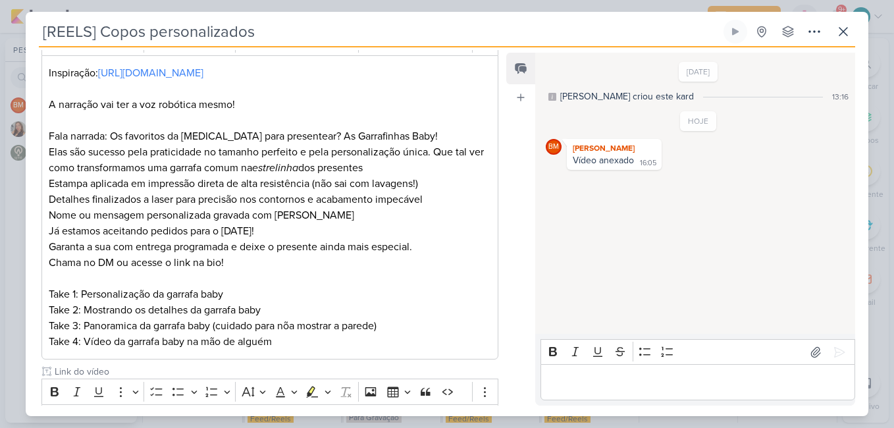
scroll to position [132, 0]
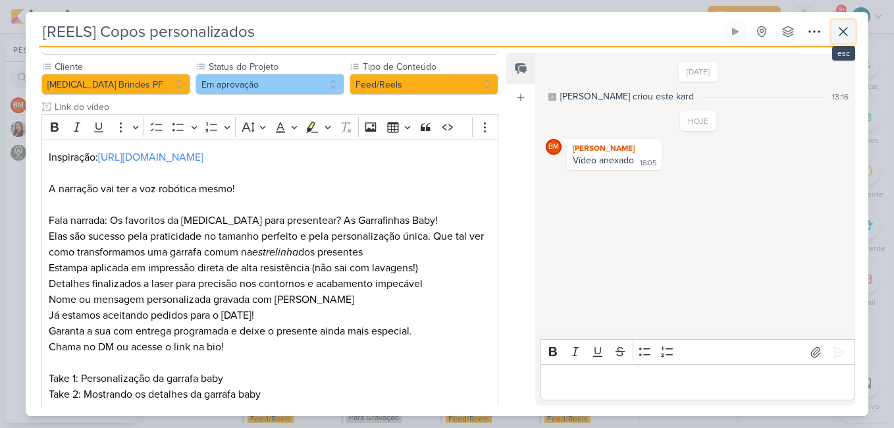
click at [843, 28] on icon at bounding box center [843, 32] width 16 height 16
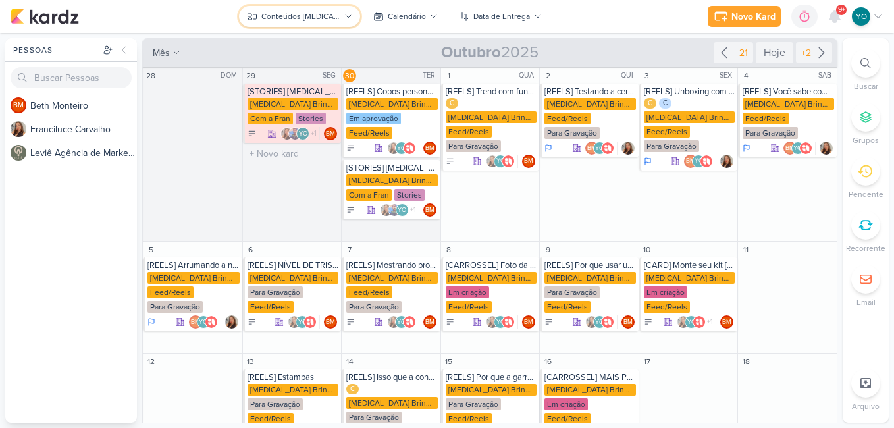
click at [339, 17] on div "Conteúdos [MEDICAL_DATA] Brindes PF" at bounding box center [300, 17] width 79 height 12
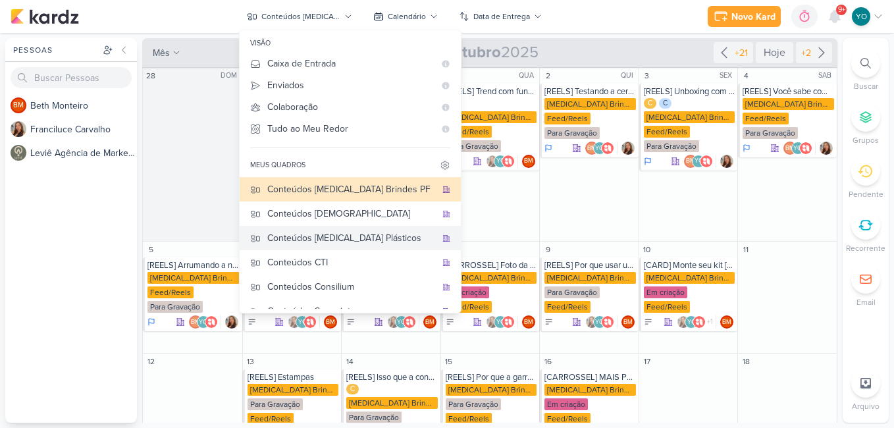
click at [358, 238] on div "Conteúdos [MEDICAL_DATA] Plásticos" at bounding box center [351, 238] width 169 height 14
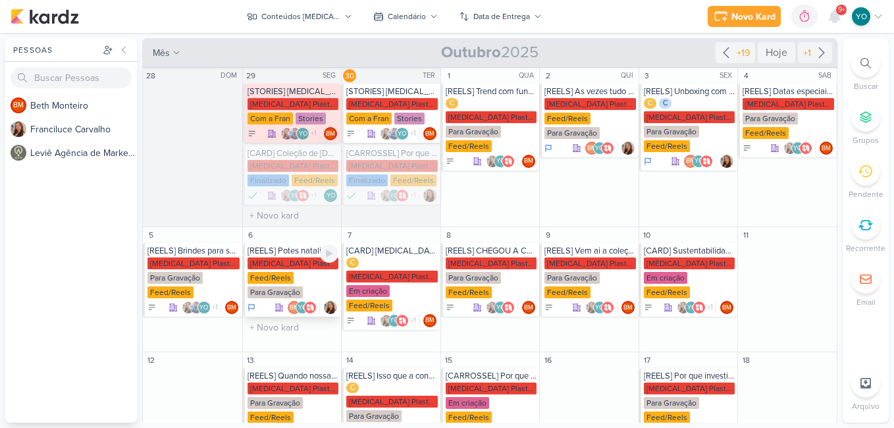
click at [292, 280] on div "[MEDICAL_DATA] Plasticos PJ Feed/Reels Para Gravação" at bounding box center [292, 278] width 91 height 42
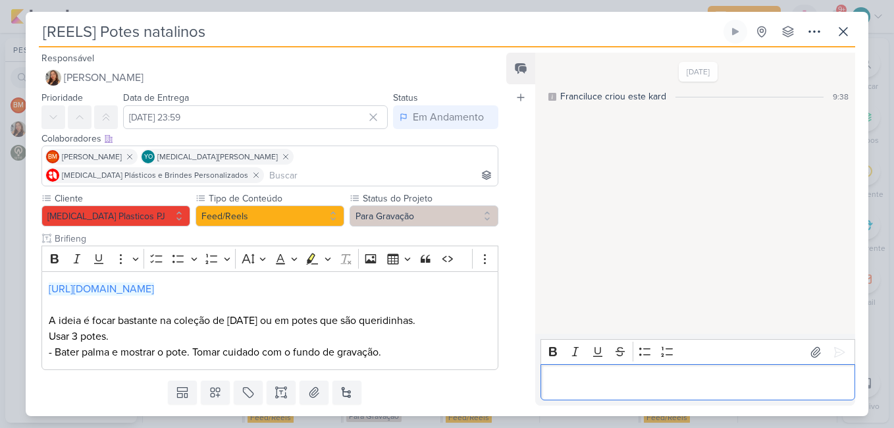
click at [655, 384] on p "Editor editing area: main" at bounding box center [697, 383] width 301 height 16
click at [846, 41] on button at bounding box center [843, 32] width 24 height 24
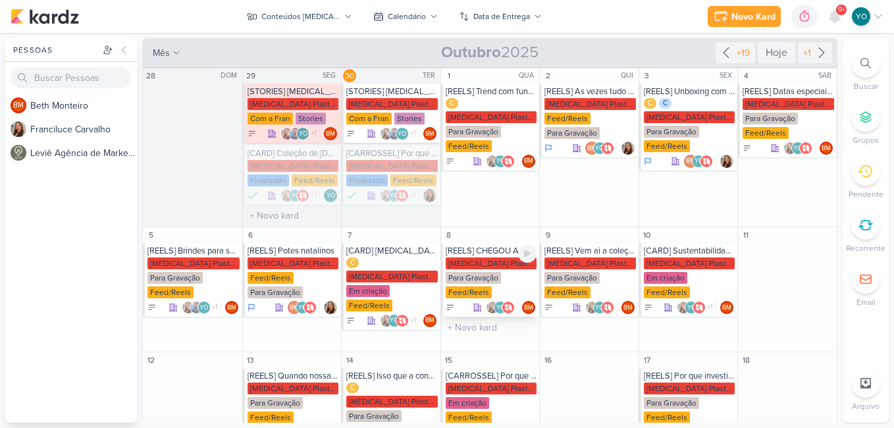
click at [508, 278] on div "[MEDICAL_DATA] Plasticos PJ Para Gravação Feed/Reels" at bounding box center [491, 278] width 91 height 42
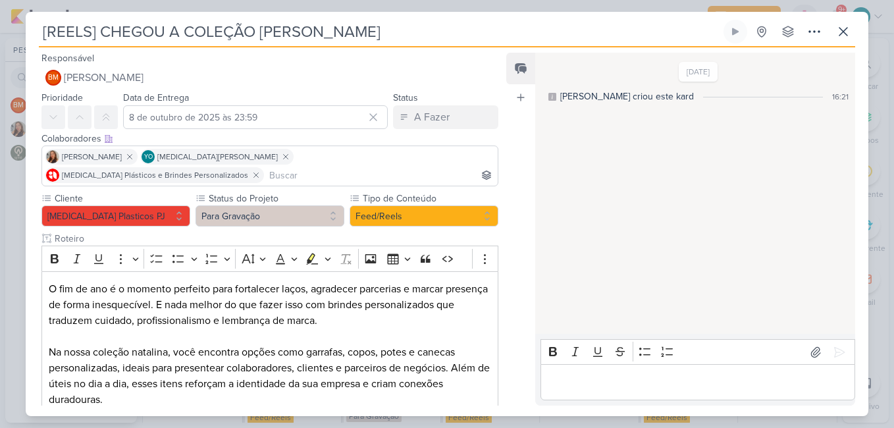
click at [727, 384] on p "Editor editing area: main" at bounding box center [697, 383] width 301 height 16
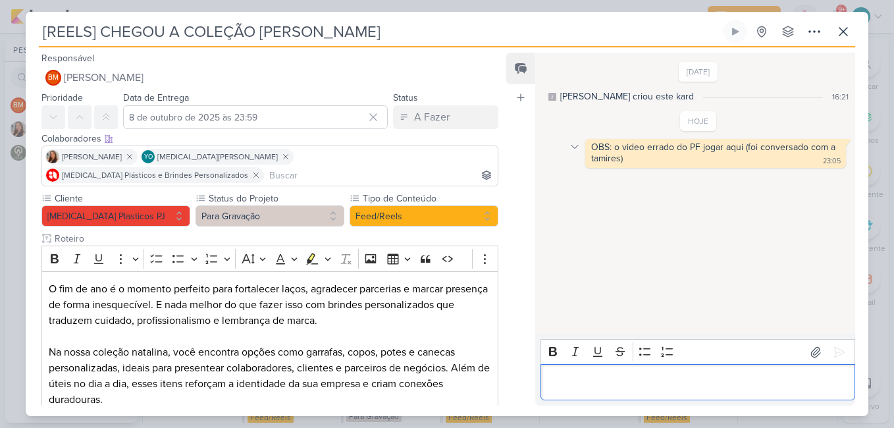
click at [571, 148] on icon at bounding box center [574, 147] width 11 height 11
click at [686, 385] on p "Editor editing area: main" at bounding box center [697, 383] width 301 height 16
click at [847, 24] on icon at bounding box center [843, 32] width 16 height 16
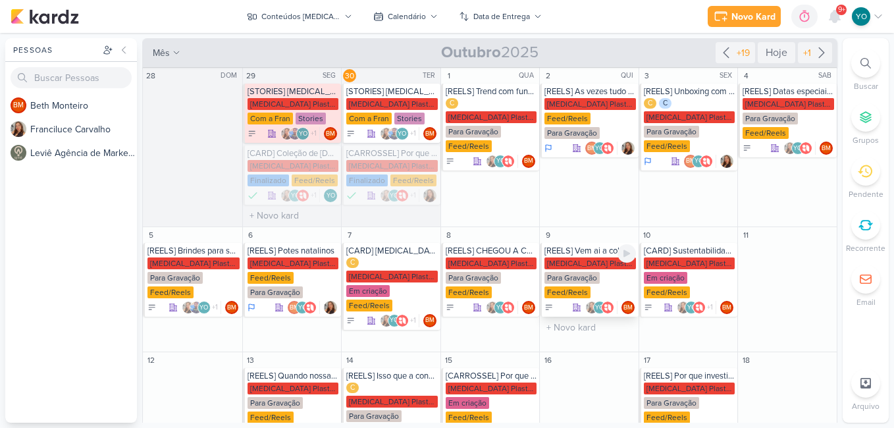
click at [595, 267] on div "[MEDICAL_DATA] Plasticos PJ" at bounding box center [589, 263] width 91 height 12
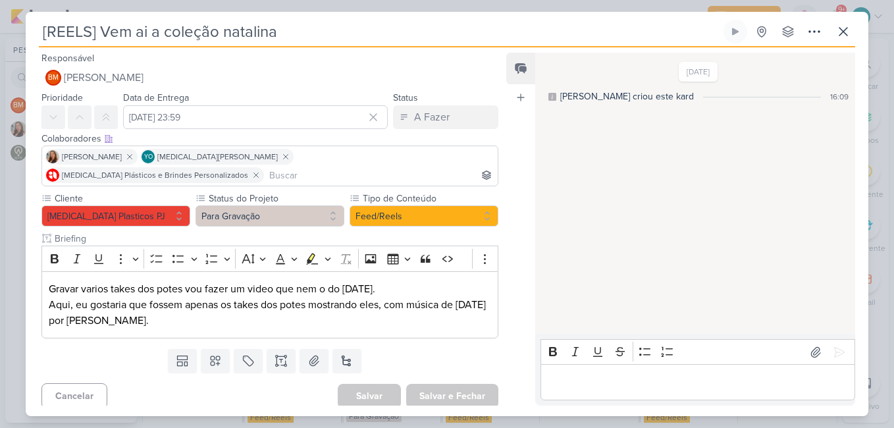
click at [604, 375] on p "Editor editing area: main" at bounding box center [697, 383] width 301 height 16
click at [654, 375] on p "Editor editing area: main" at bounding box center [697, 383] width 301 height 16
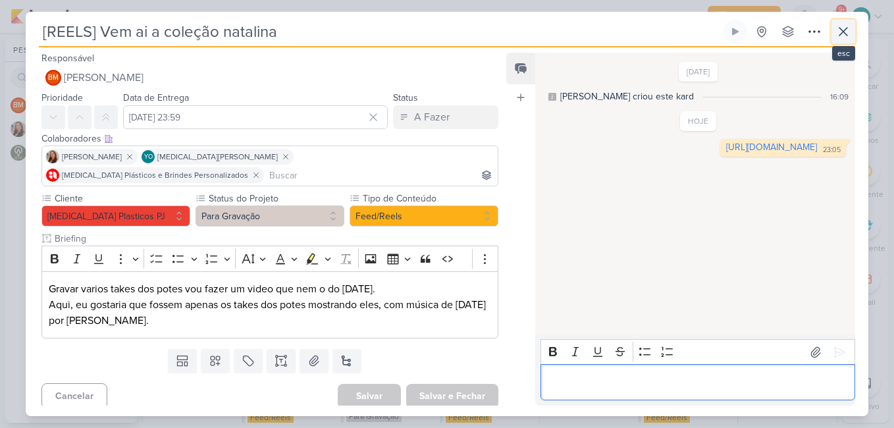
click at [838, 39] on icon at bounding box center [843, 32] width 16 height 16
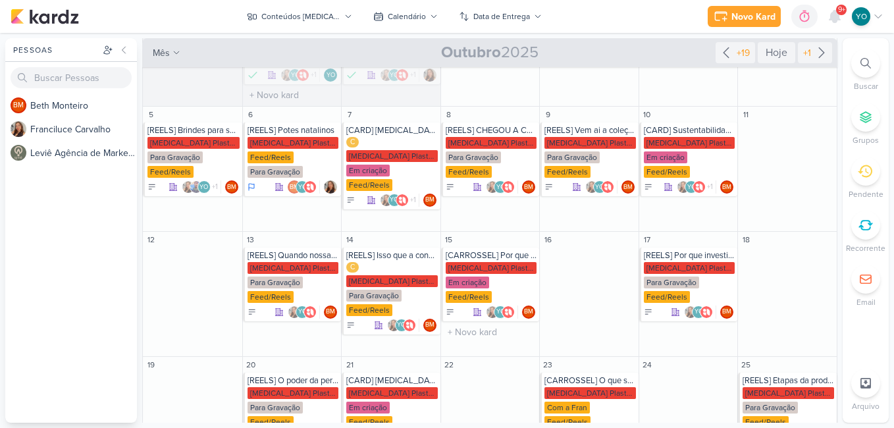
scroll to position [55, 0]
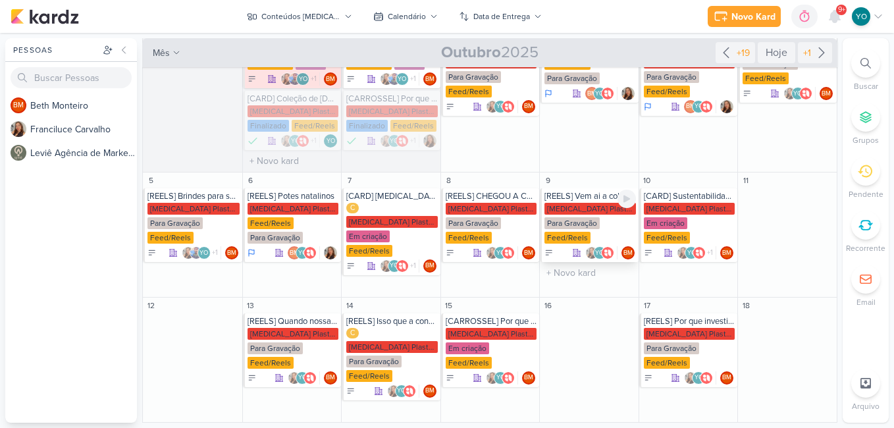
click at [600, 228] on div "[MEDICAL_DATA] Plasticos PJ Para Gravação Feed/Reels" at bounding box center [589, 224] width 91 height 42
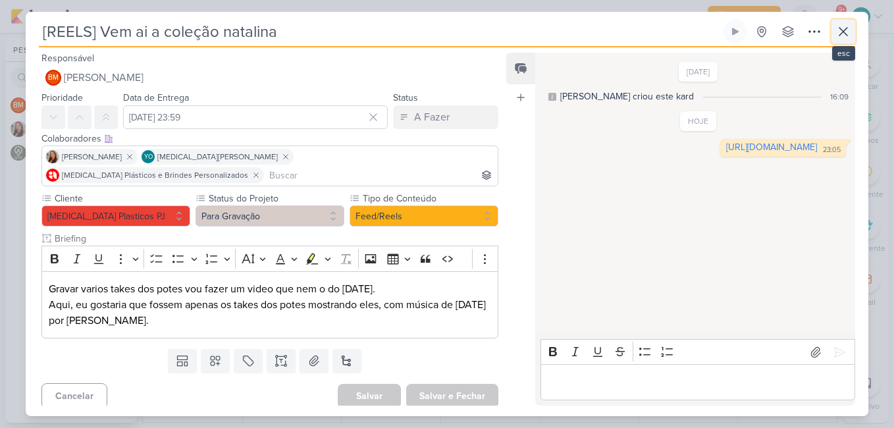
click at [844, 39] on icon at bounding box center [843, 32] width 16 height 16
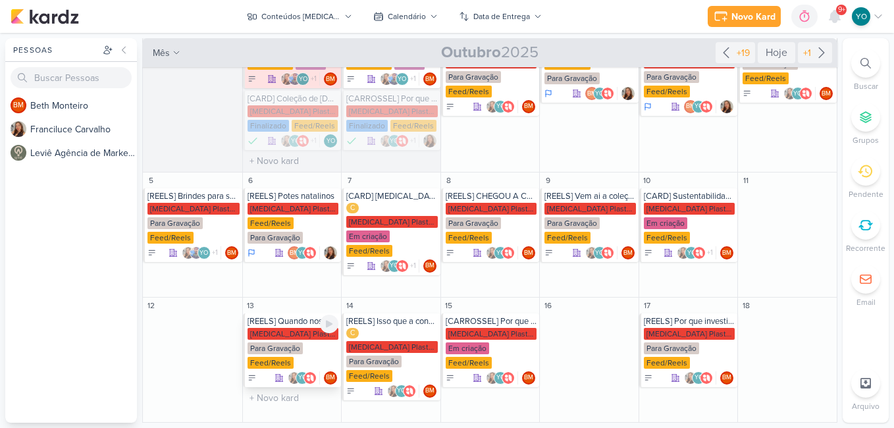
click at [288, 342] on div "Para Gravação" at bounding box center [274, 348] width 55 height 12
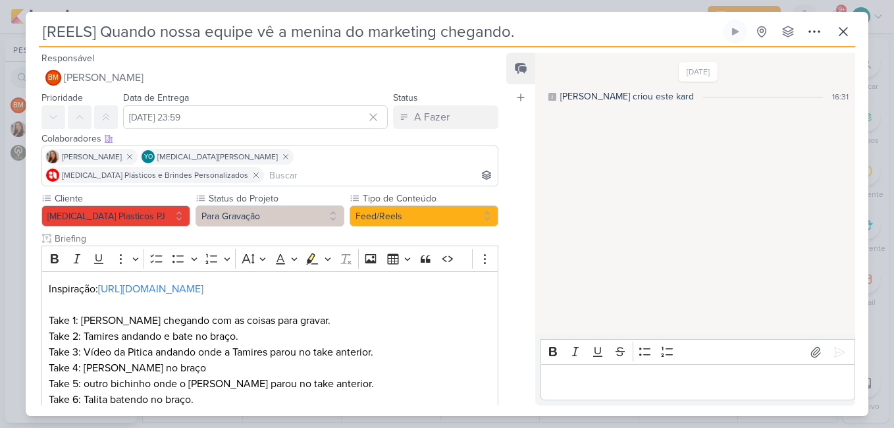
click at [629, 375] on p "Editor editing area: main" at bounding box center [697, 383] width 301 height 16
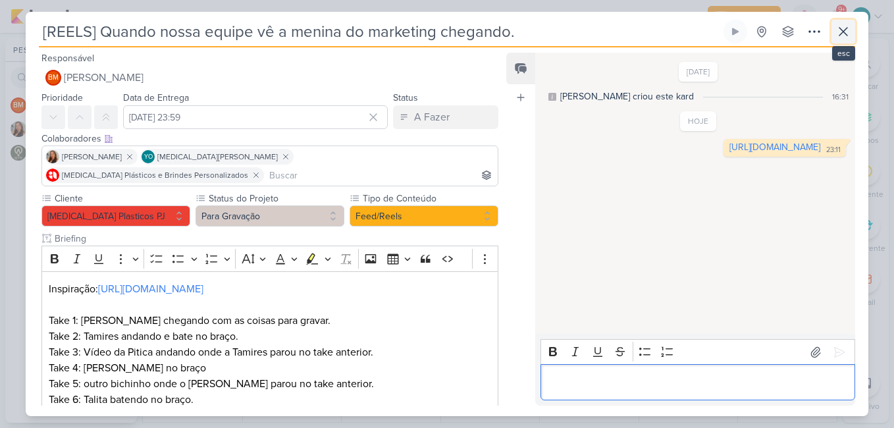
click at [846, 33] on icon at bounding box center [843, 32] width 16 height 16
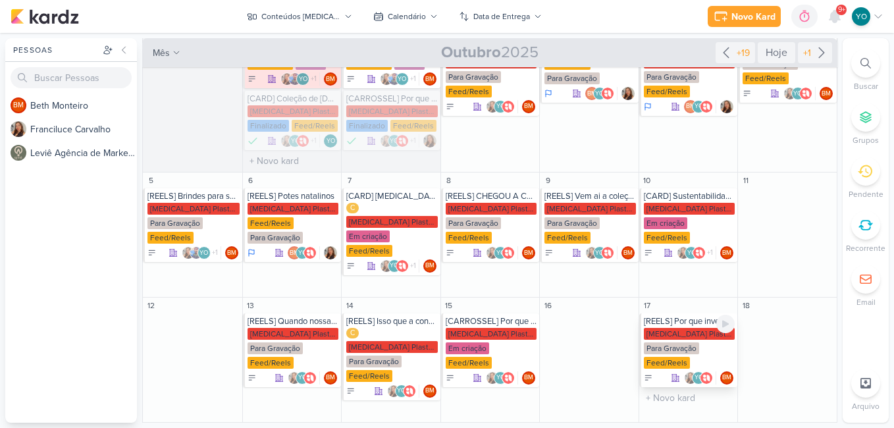
click at [692, 342] on div "Para Gravação" at bounding box center [671, 348] width 55 height 12
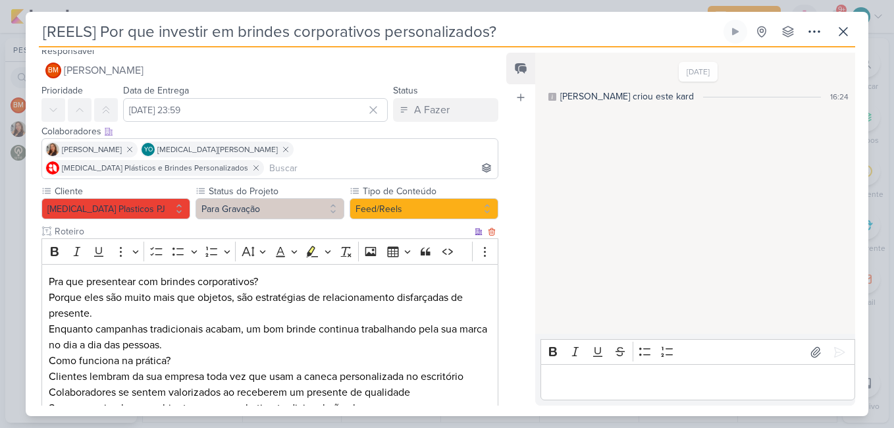
scroll to position [0, 0]
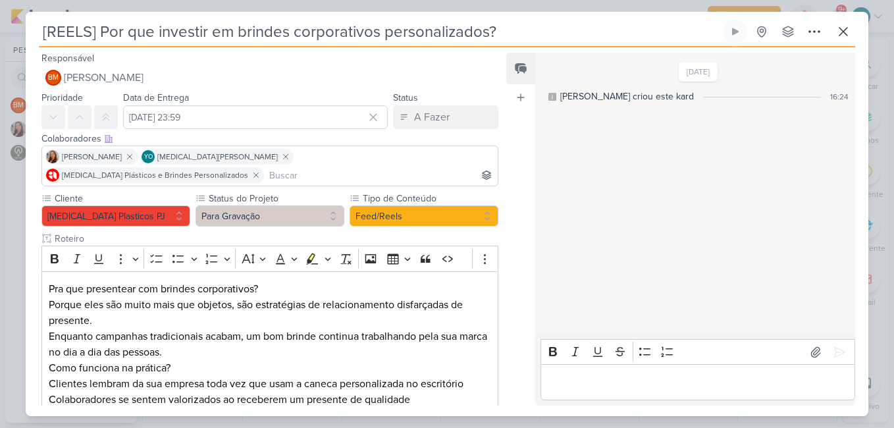
click at [588, 393] on div "Editor editing area: main" at bounding box center [697, 382] width 315 height 36
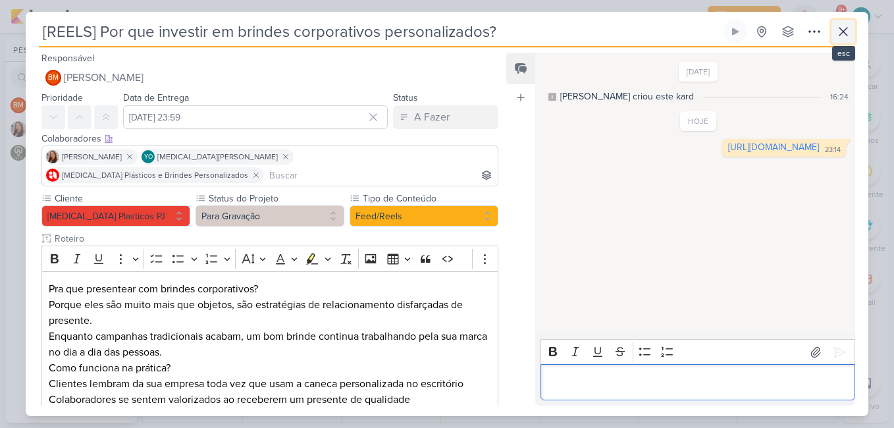
click at [840, 31] on icon at bounding box center [843, 32] width 16 height 16
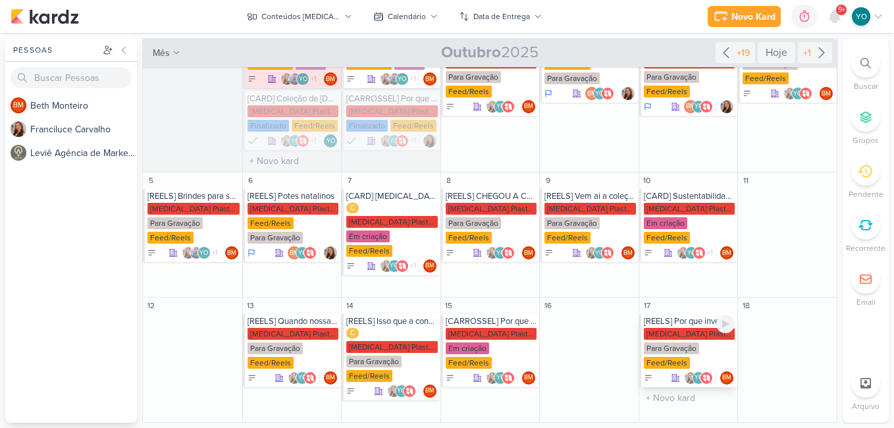
scroll to position [186, 0]
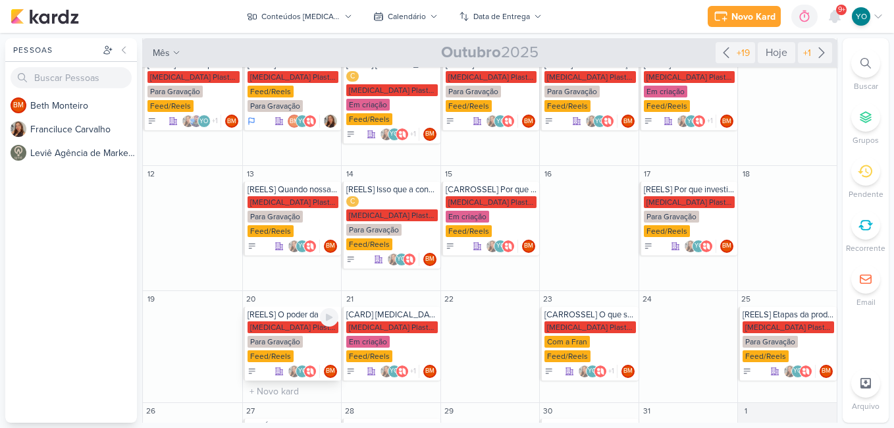
click at [283, 336] on div "Para Gravação" at bounding box center [274, 342] width 55 height 12
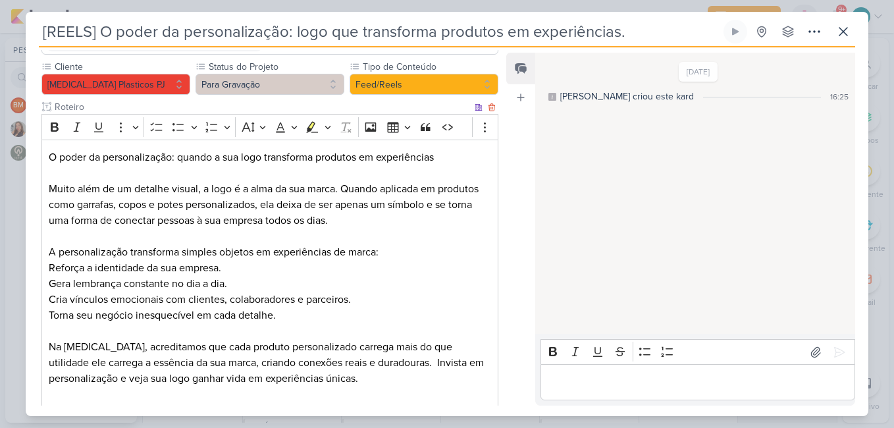
scroll to position [197, 0]
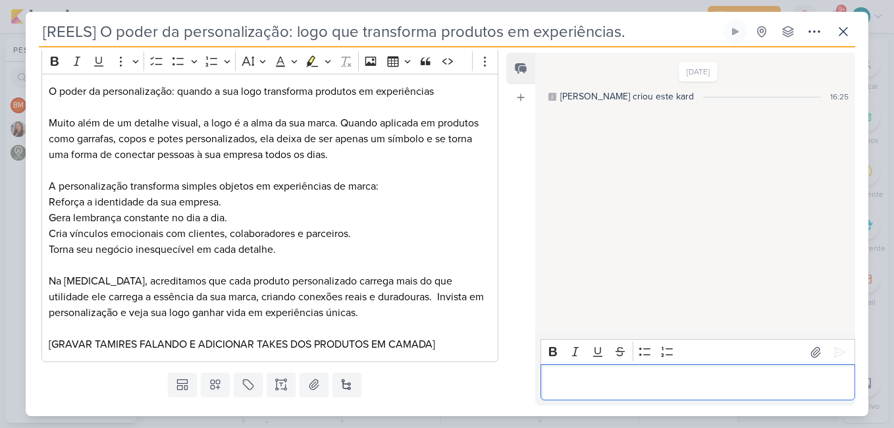
click at [667, 373] on div "Editor editing area: main" at bounding box center [697, 382] width 315 height 36
click at [842, 35] on icon at bounding box center [843, 32] width 16 height 16
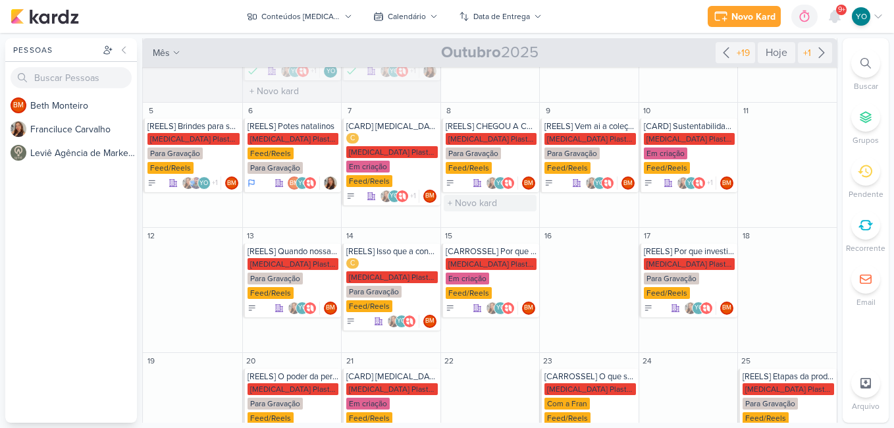
scroll to position [186, 0]
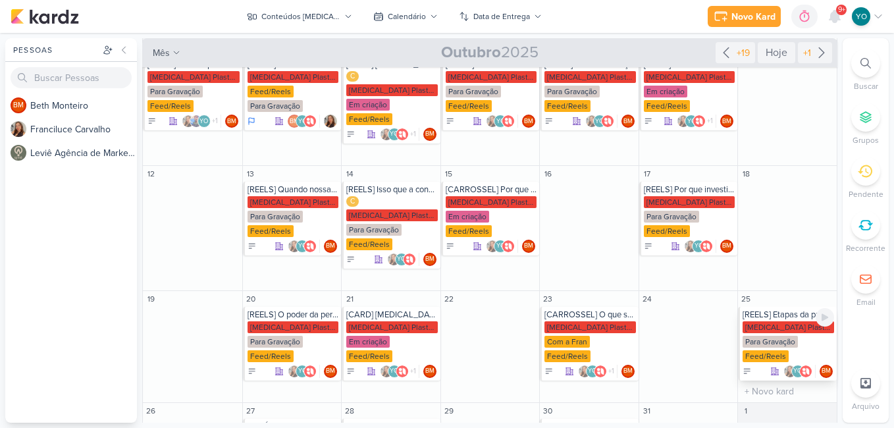
click at [766, 321] on div "[MEDICAL_DATA] Plasticos PJ" at bounding box center [787, 327] width 91 height 12
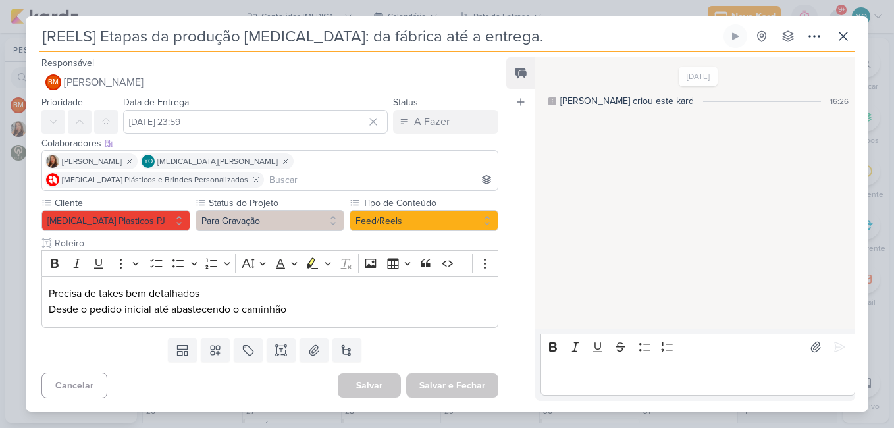
click at [725, 384] on div "Editor editing area: main" at bounding box center [697, 377] width 315 height 36
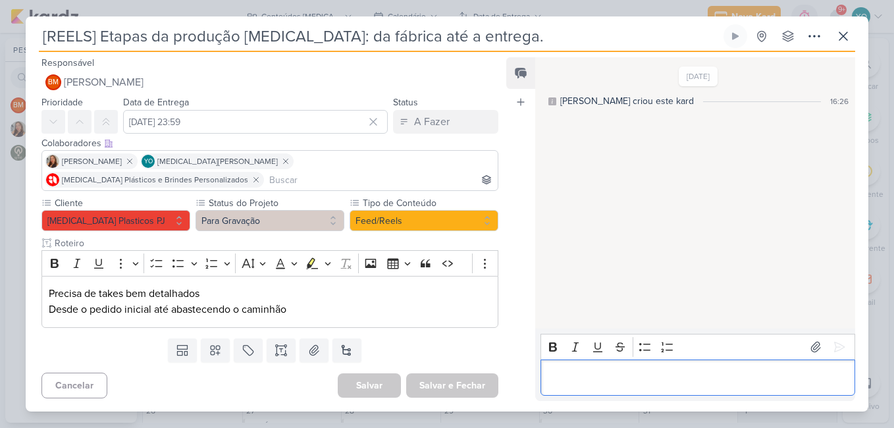
click at [609, 369] on p "Editor editing area: main" at bounding box center [697, 377] width 301 height 16
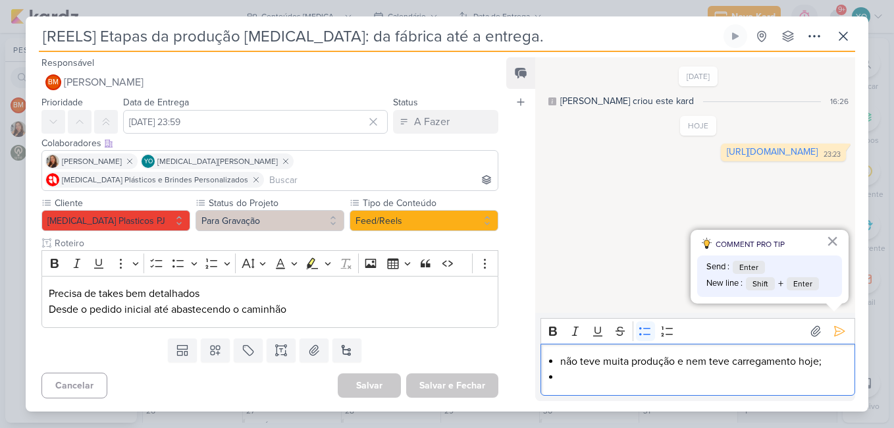
click at [727, 353] on li "não teve muita produção e nem teve carregamento hoje;" at bounding box center [704, 361] width 288 height 16
click at [660, 376] on li "Editor editing area: main" at bounding box center [704, 377] width 288 height 16
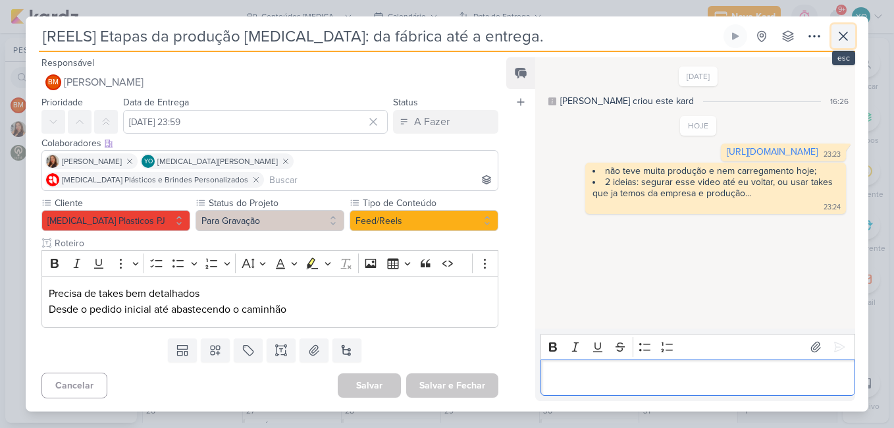
click at [846, 40] on icon at bounding box center [843, 36] width 8 height 8
